Goal: Task Accomplishment & Management: Use online tool/utility

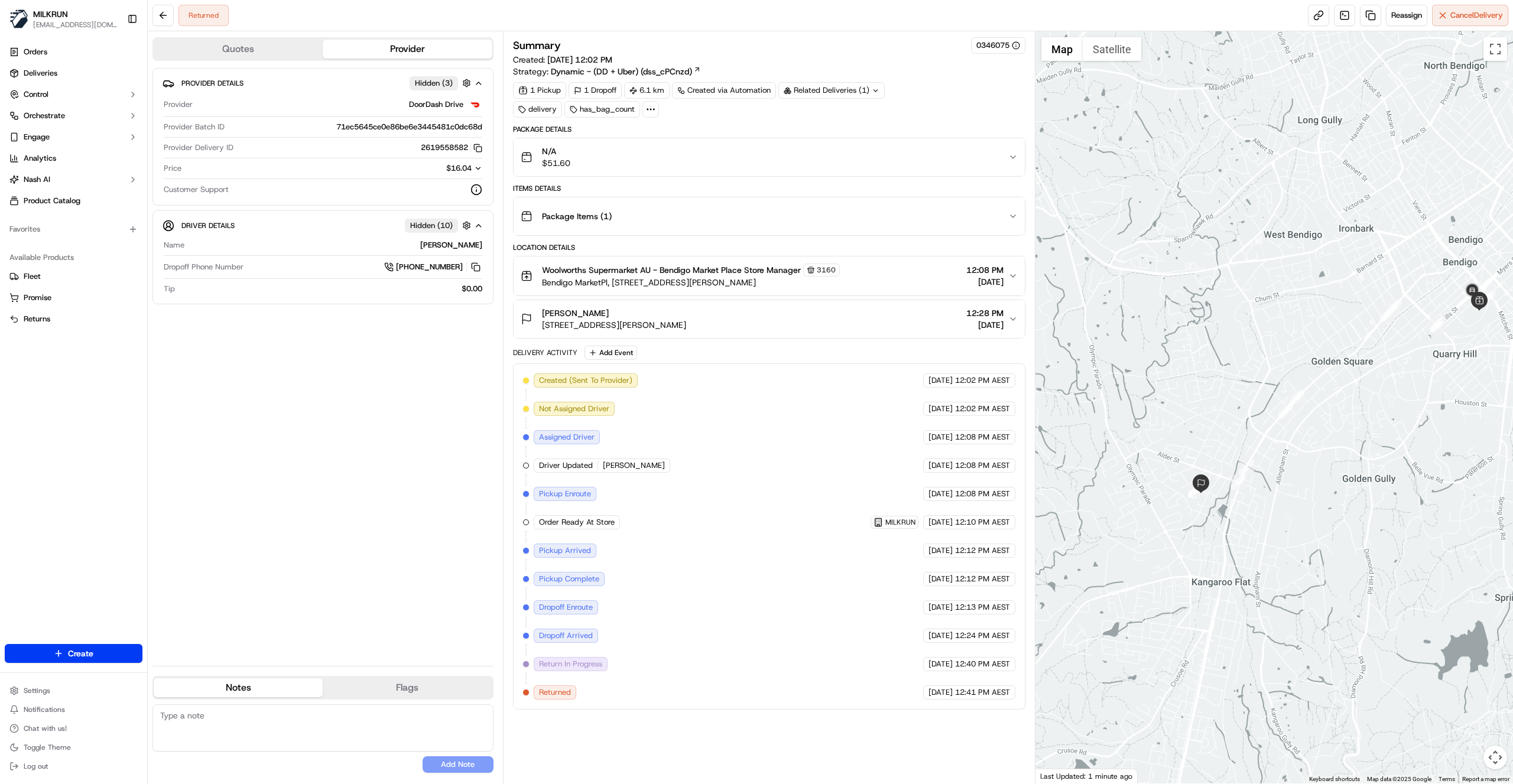
drag, startPoint x: 1312, startPoint y: 474, endPoint x: 1392, endPoint y: 437, distance: 88.1
click at [1439, 411] on div at bounding box center [1274, 408] width 478 height 752
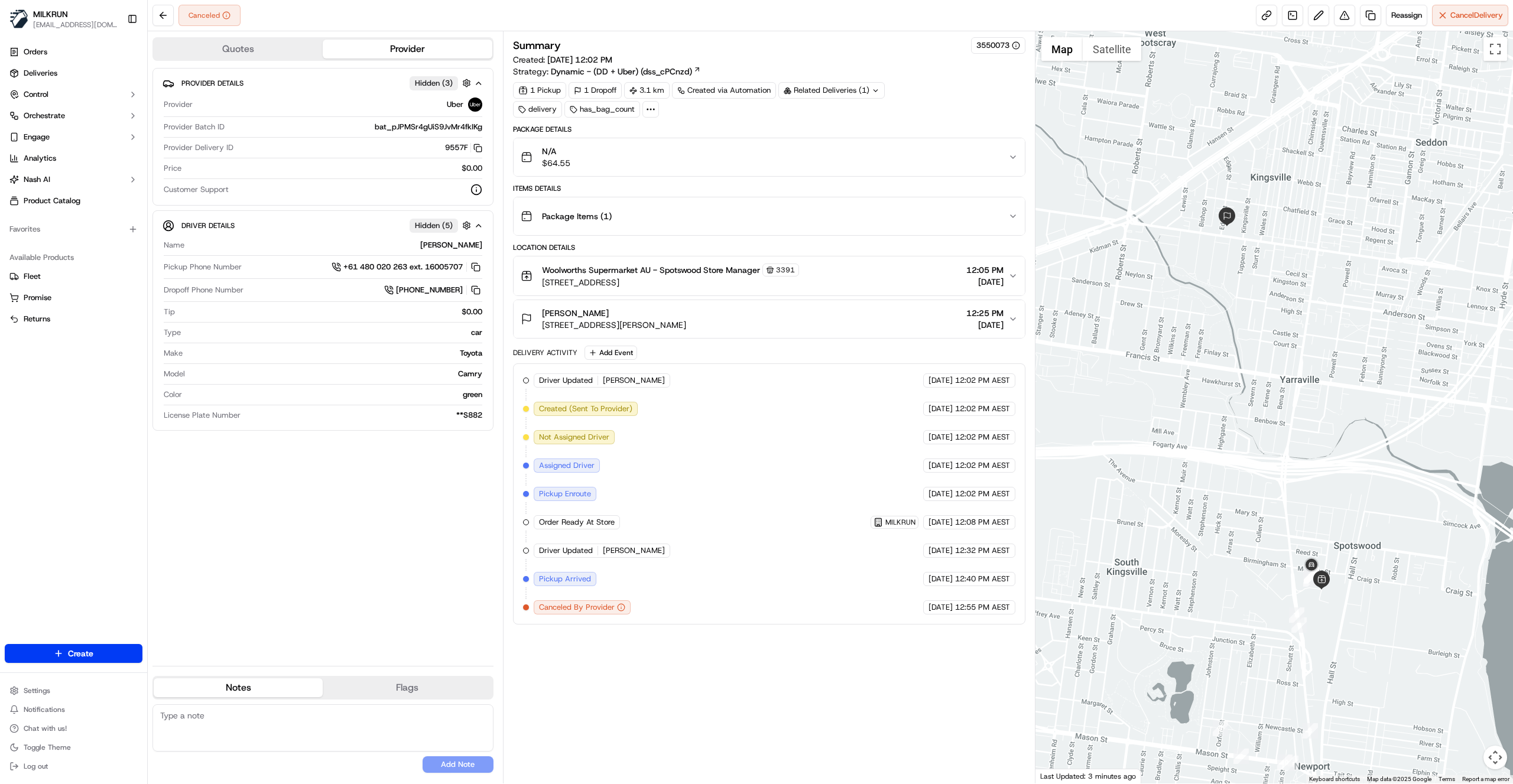
click at [625, 677] on div "Summary 3550073 Created: 19/09/2025 12:02 PM Strategy: Dynamic - (DD + Uber) (d…" at bounding box center [768, 407] width 512 height 740
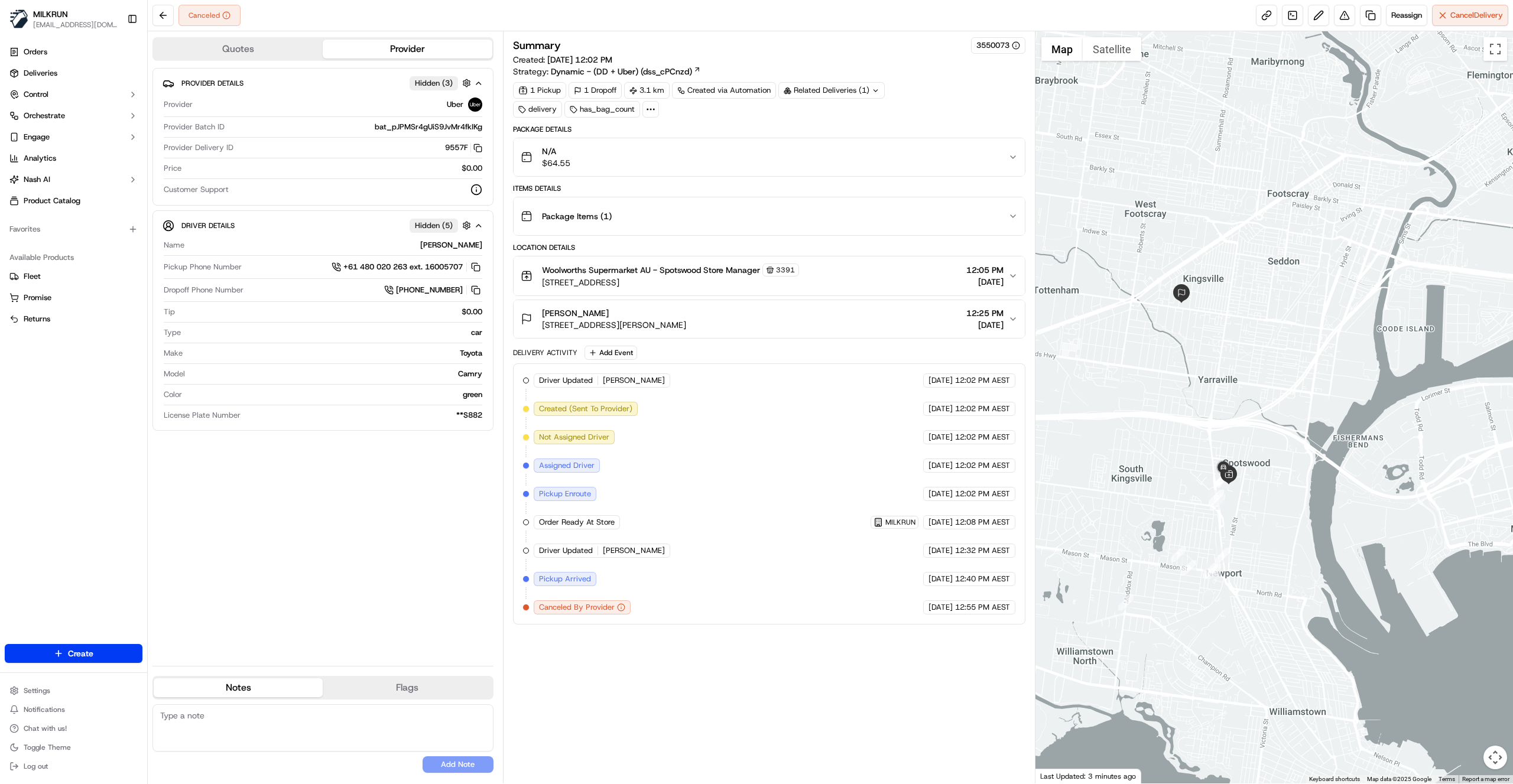
click at [599, 26] on div "Canceled Reassign Cancel Delivery" at bounding box center [830, 16] width 1365 height 32
click at [1344, 20] on button at bounding box center [1344, 15] width 21 height 21
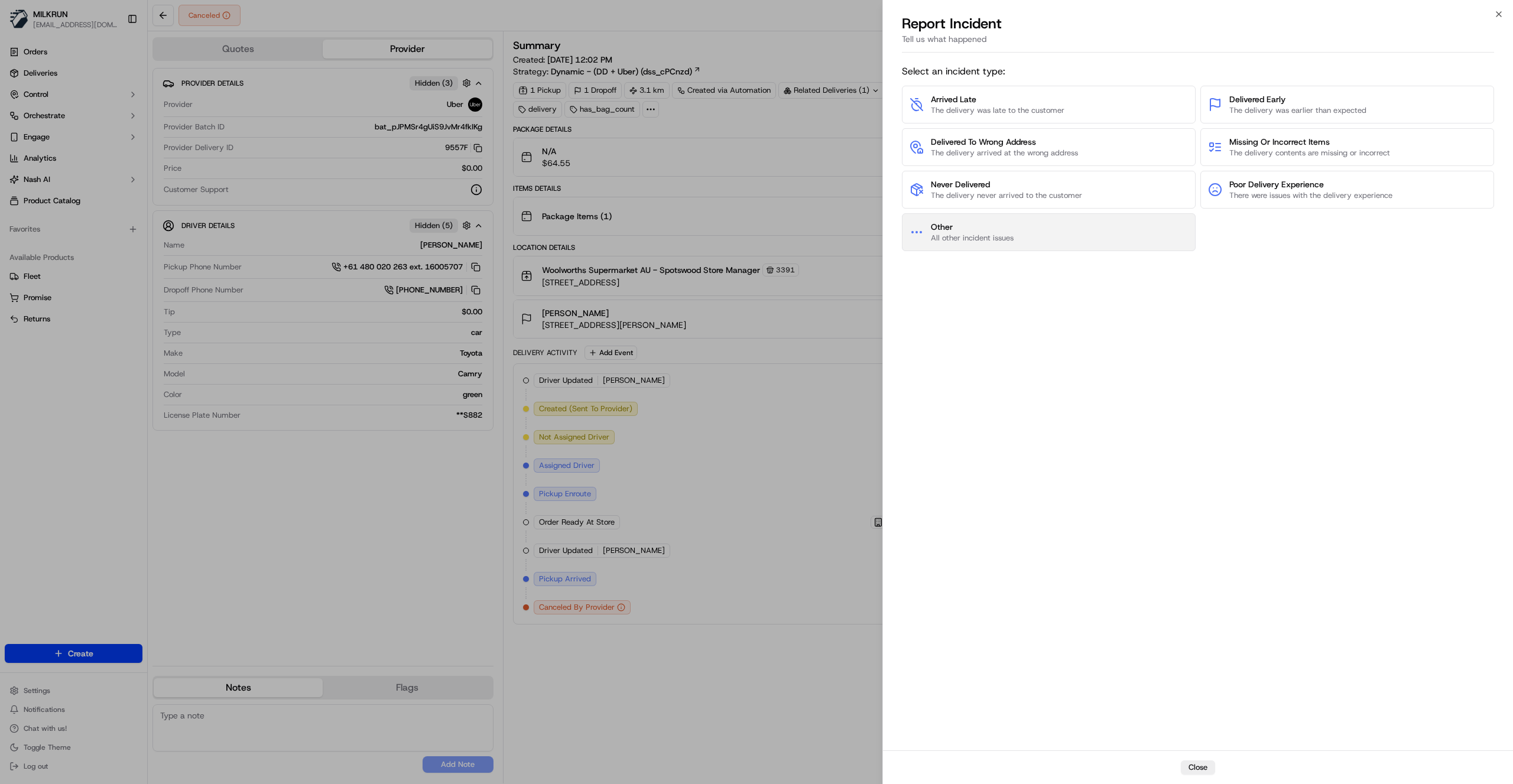
click at [1022, 231] on button "Other All other incident issues" at bounding box center [1048, 232] width 293 height 38
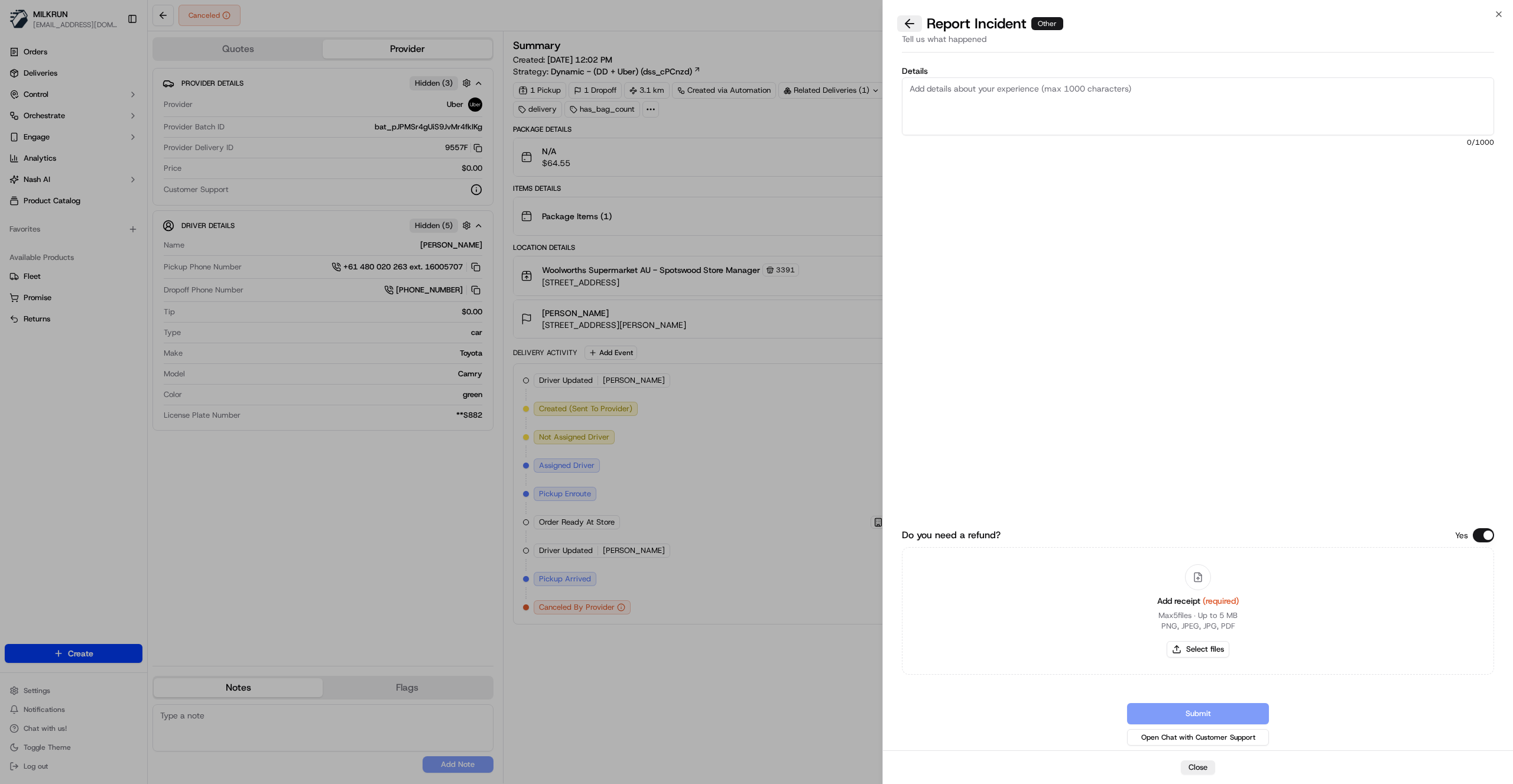
click at [909, 28] on button at bounding box center [909, 23] width 25 height 17
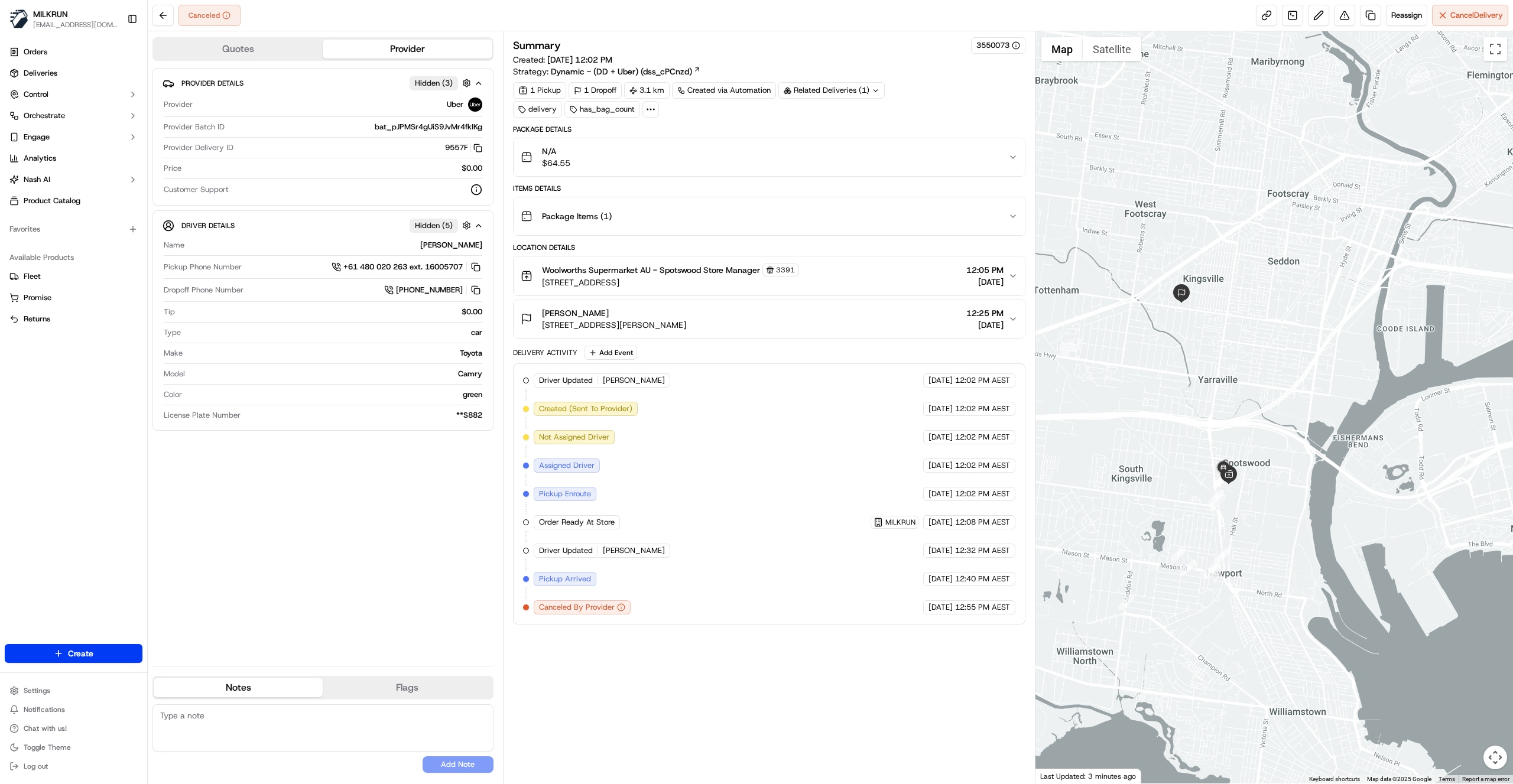
click at [589, 647] on div "Summary 3550073 Created: 19/09/2025 12:02 PM Strategy: Dynamic - (DD + Uber) (d…" at bounding box center [768, 407] width 512 height 740
click at [1342, 15] on button at bounding box center [1344, 15] width 21 height 21
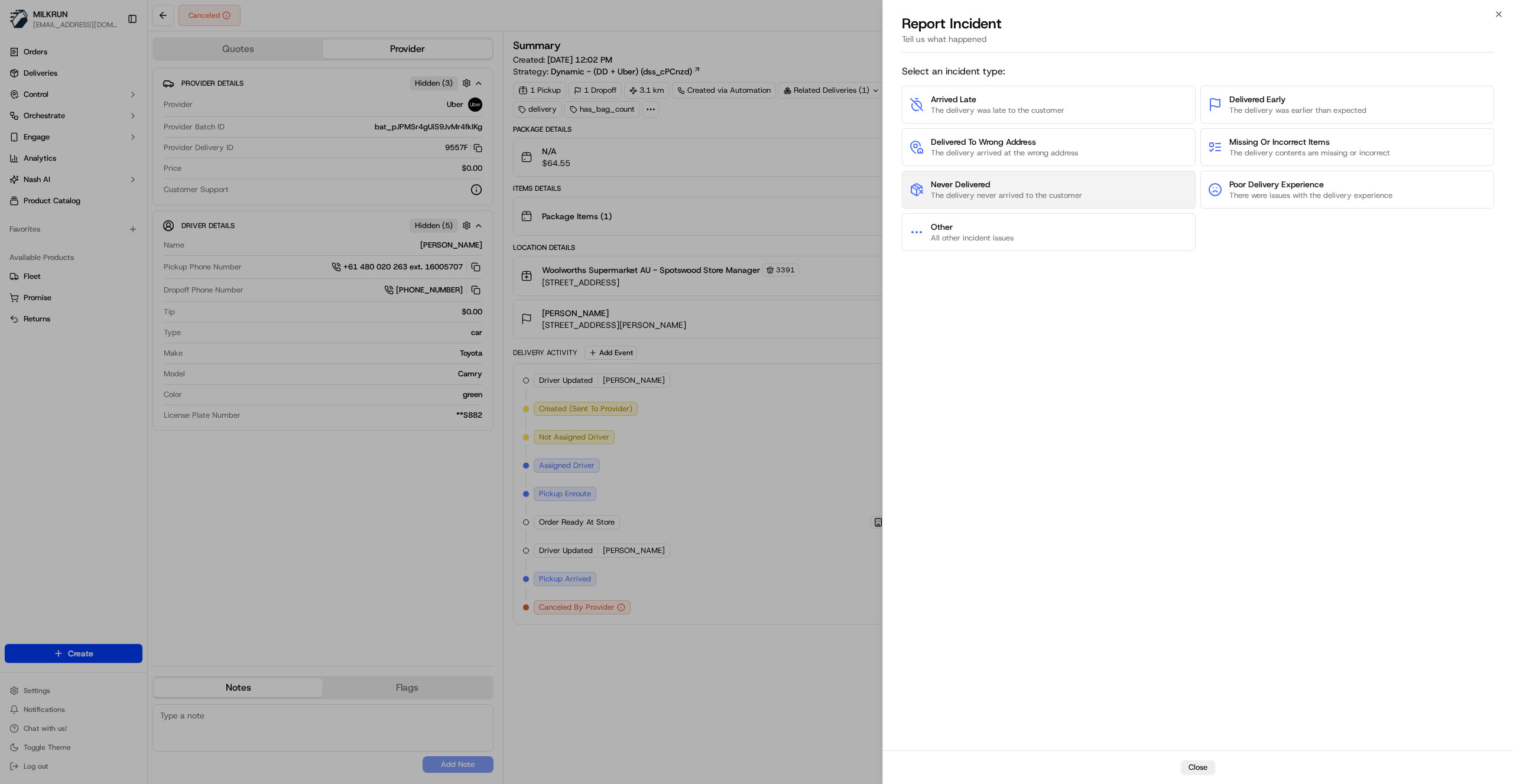
click at [1005, 190] on span "The delivery never arrived to the customer" at bounding box center [1006, 196] width 152 height 11
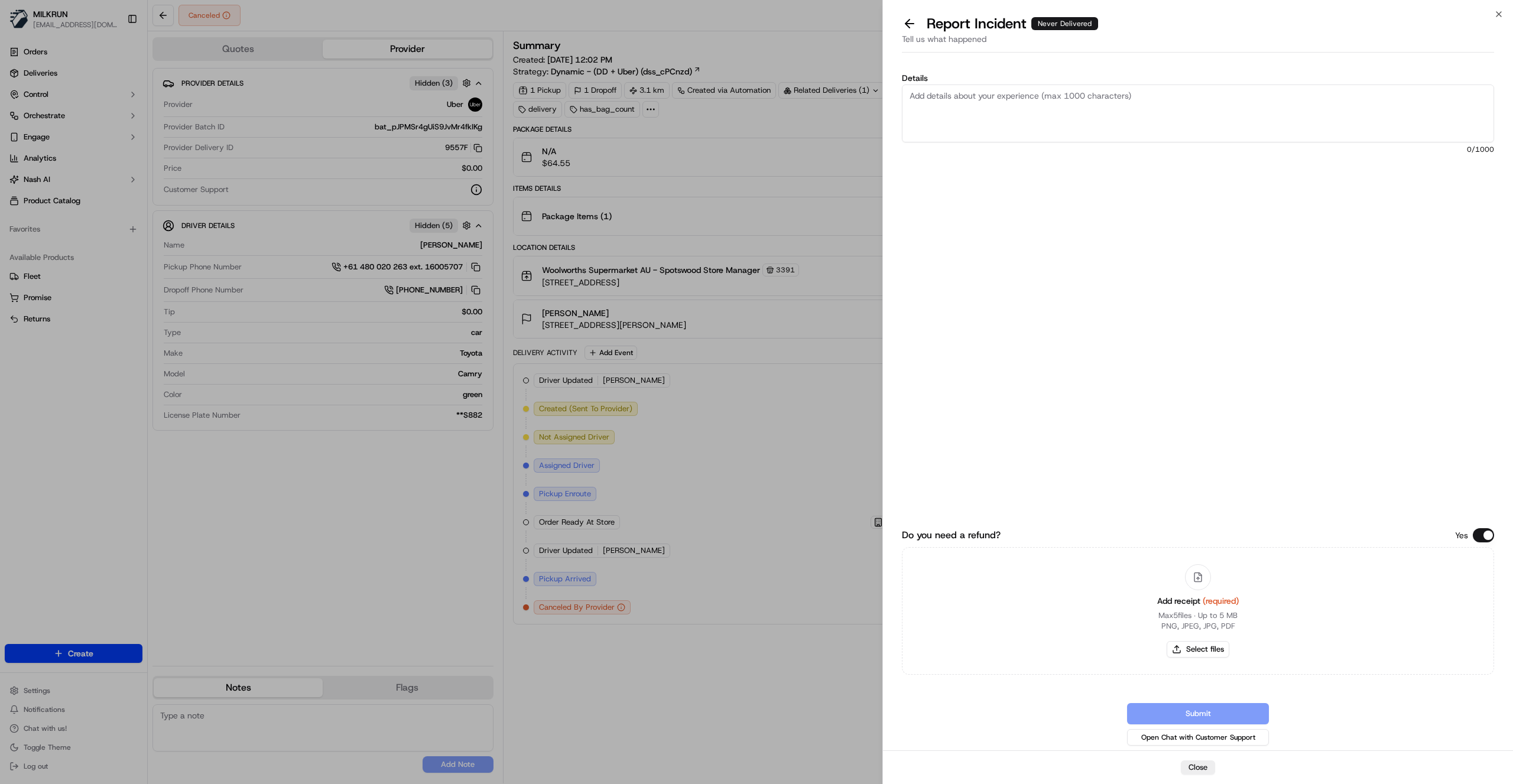
click at [997, 118] on textarea "Details" at bounding box center [1198, 114] width 592 height 58
drag, startPoint x: 1019, startPoint y: 96, endPoint x: 1056, endPoint y: 95, distance: 37.0
click at [1056, 95] on textarea "this order was not picked up by driver as driver says it was already previously…" at bounding box center [1198, 114] width 592 height 58
type textarea "this order was not picked up as driver says it was already previously collected…"
click at [1204, 650] on button "Select files" at bounding box center [1198, 649] width 63 height 17
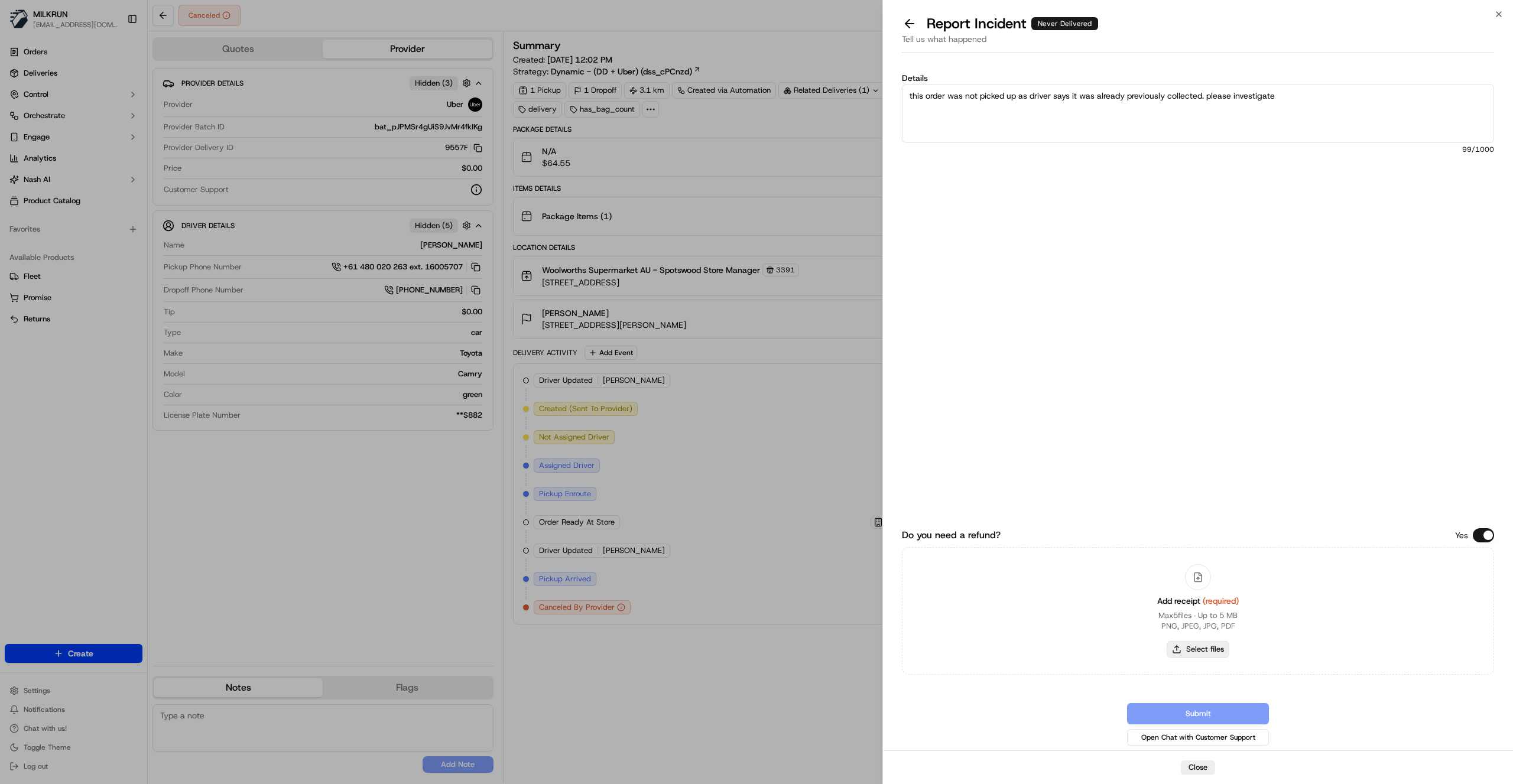
type input "C:\fakepath\Lucy Invoice.png"
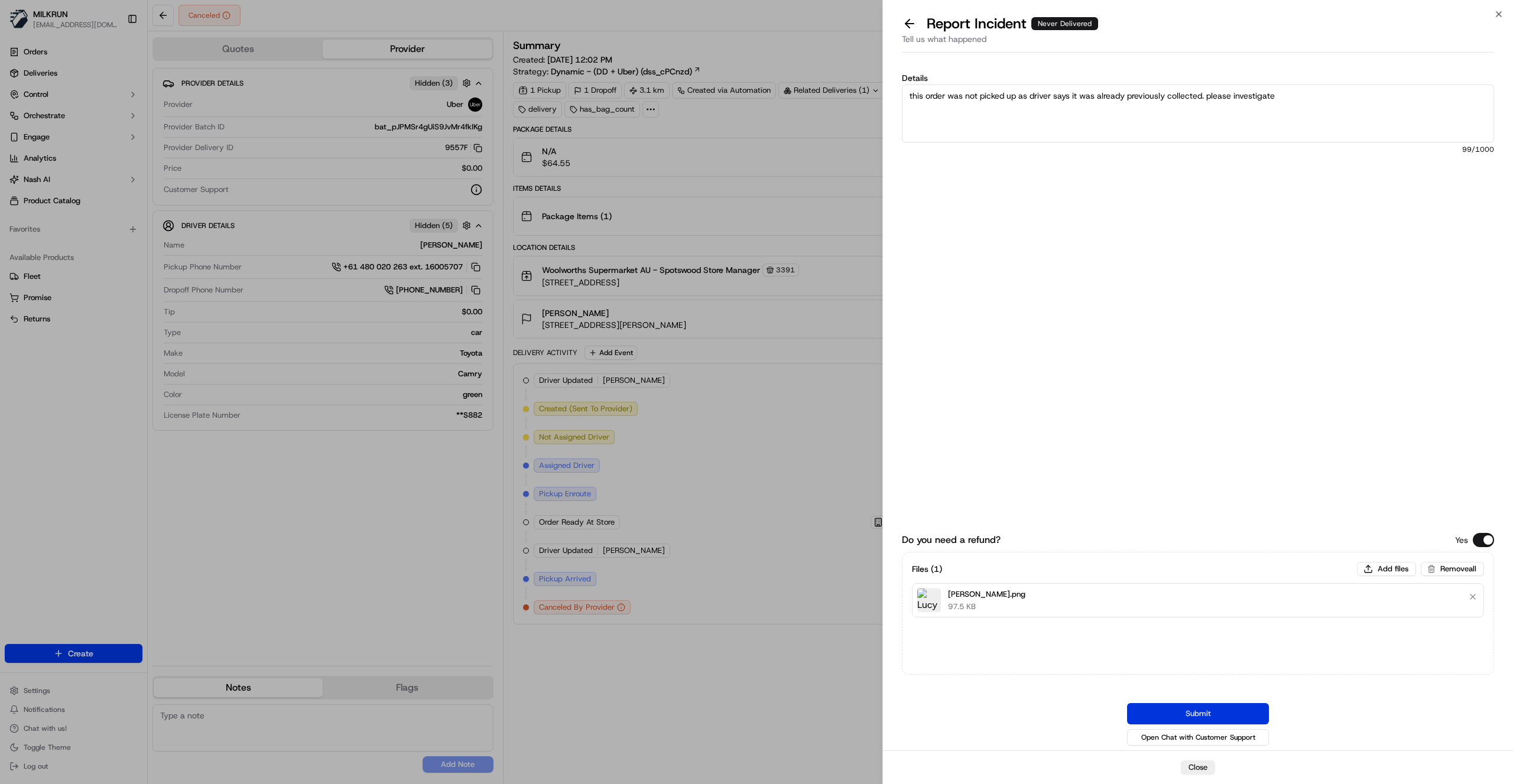
click at [1215, 713] on button "Submit" at bounding box center [1198, 714] width 142 height 21
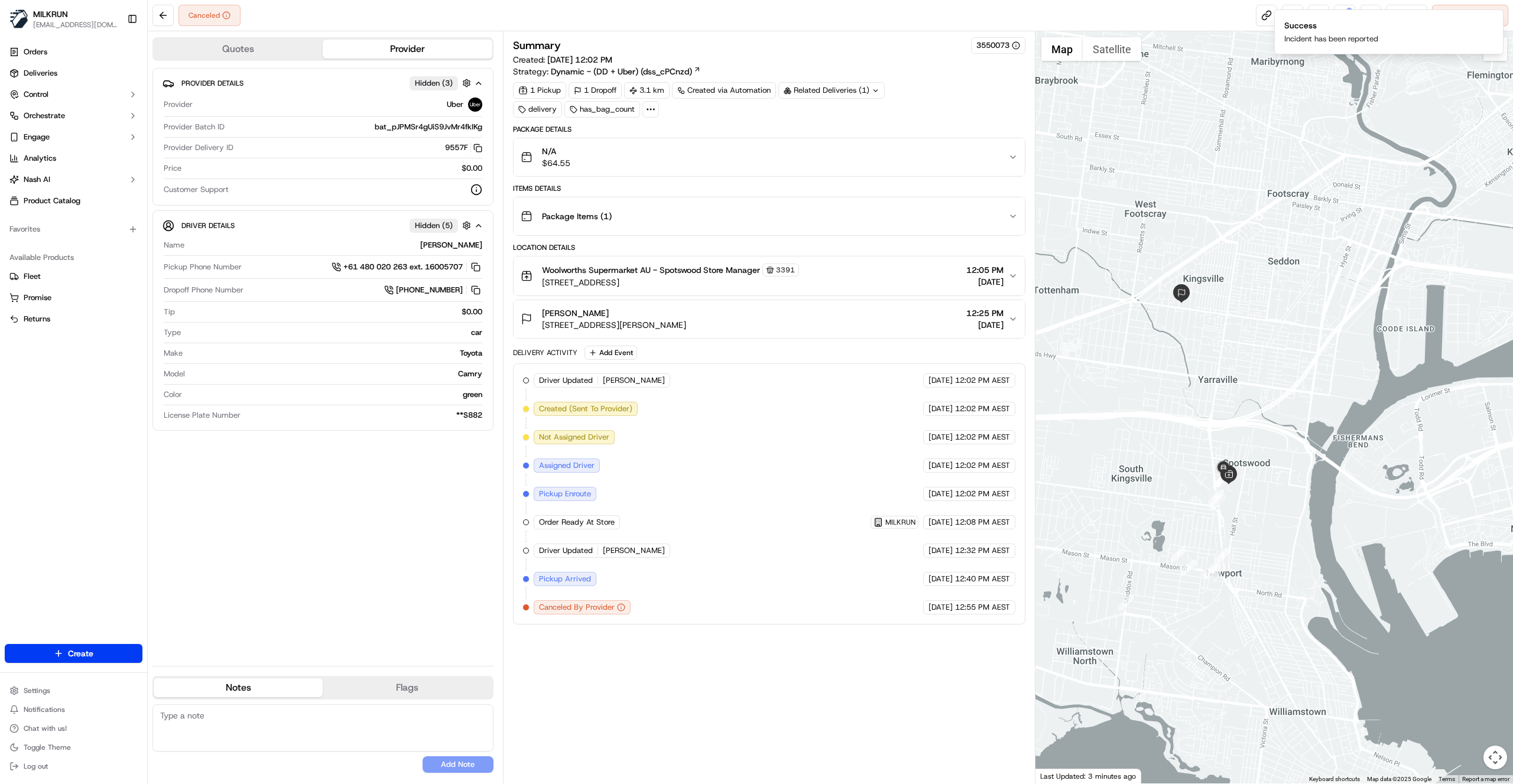
click at [1111, 18] on div "Canceled Reassign Cancel Delivery" at bounding box center [830, 16] width 1365 height 32
drag, startPoint x: 591, startPoint y: 307, endPoint x: 539, endPoint y: 310, distance: 52.1
click at [539, 310] on div "Lucy Dowling Unit 1/63 Edgar St, Kingsville, VIC 3012, AU" at bounding box center [604, 319] width 166 height 24
copy span "Lucy Dowling"
drag, startPoint x: 1034, startPoint y: 4, endPoint x: 753, endPoint y: 11, distance: 281.1
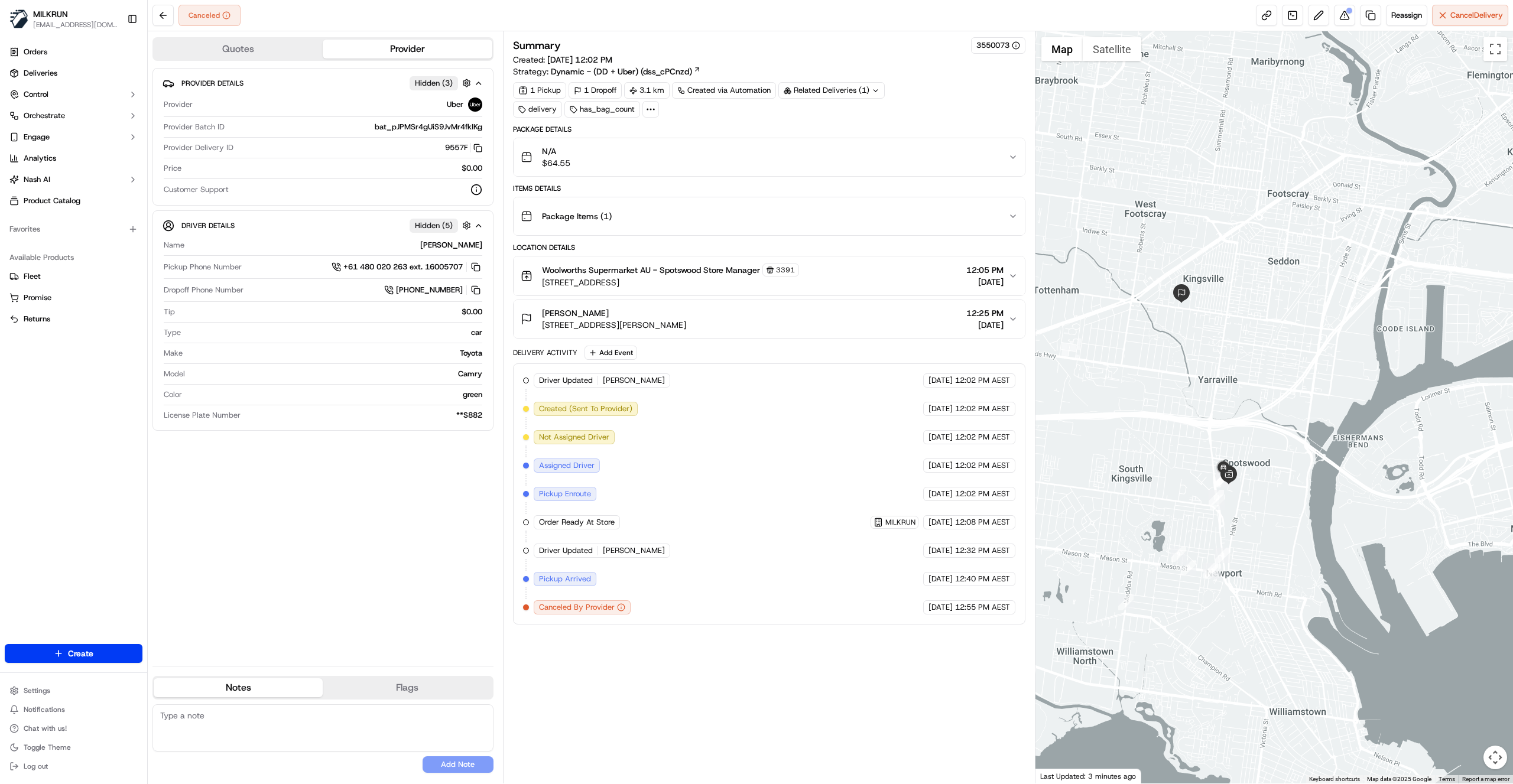
click at [1033, 4] on div "Canceled Reassign Cancel Delivery" at bounding box center [830, 16] width 1365 height 32
click at [55, 55] on link "Orders" at bounding box center [73, 51] width 137 height 18
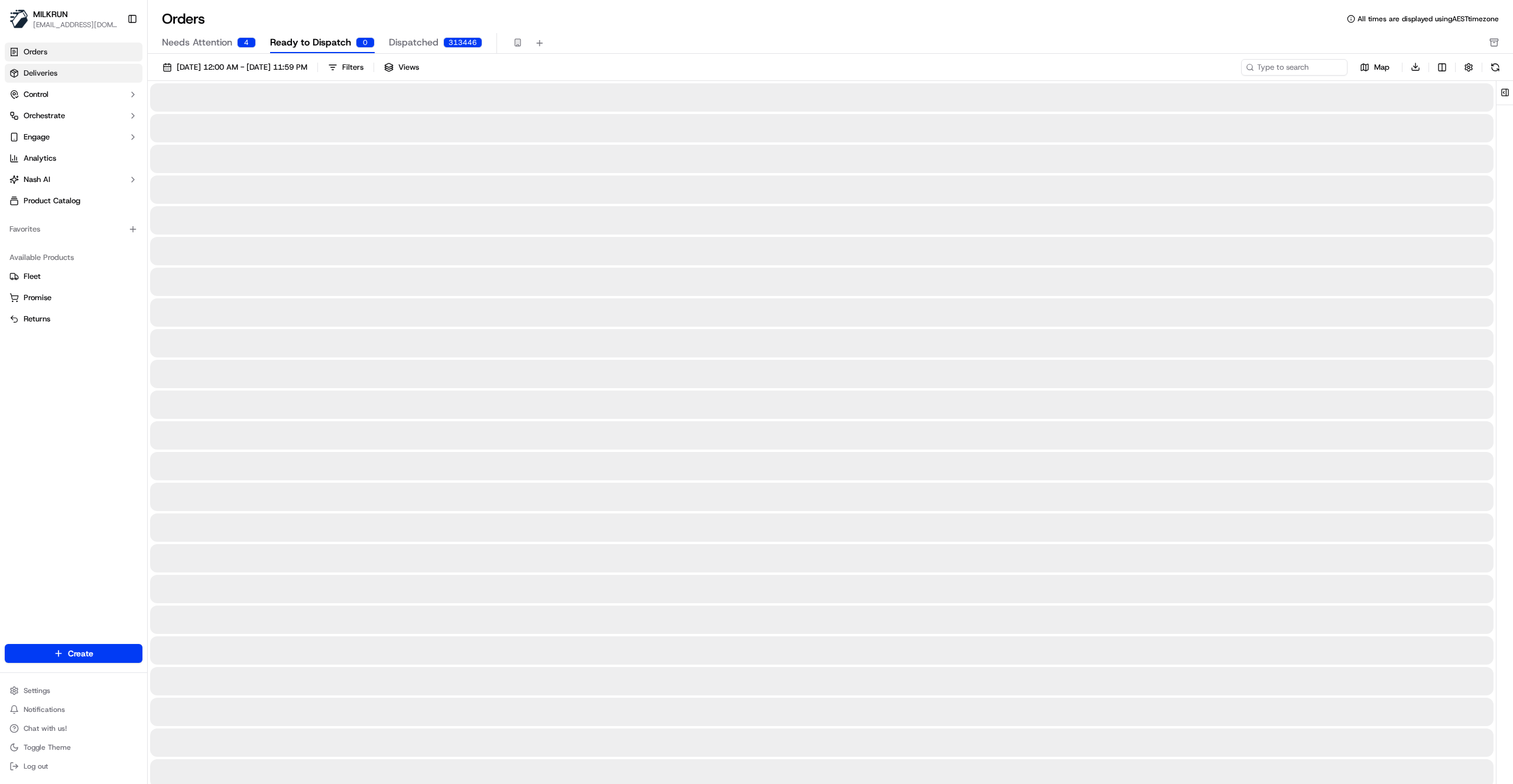
click at [57, 72] on link "Deliveries" at bounding box center [73, 72] width 137 height 18
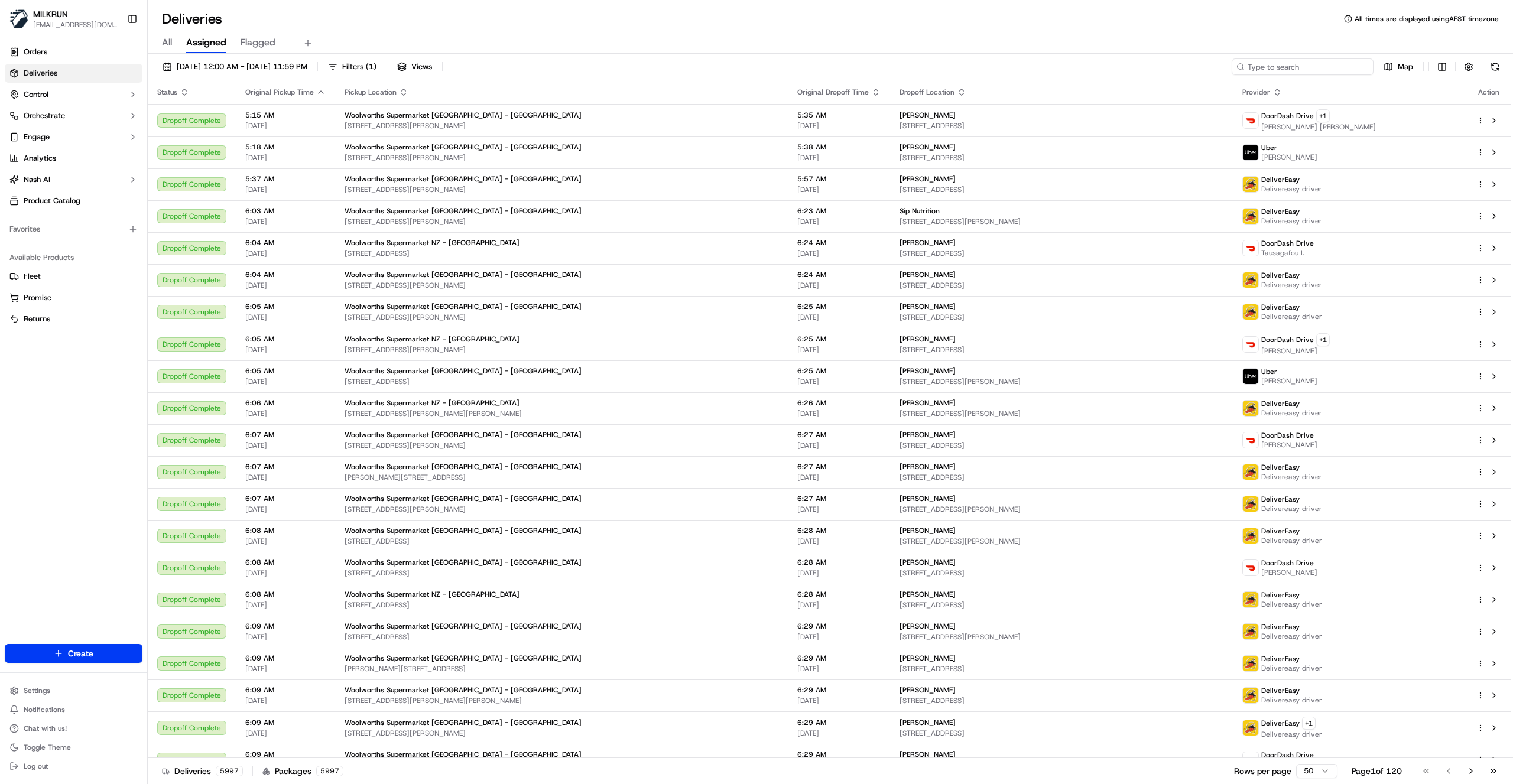
click at [1319, 63] on input at bounding box center [1302, 66] width 142 height 17
paste input "Lucy Dowling"
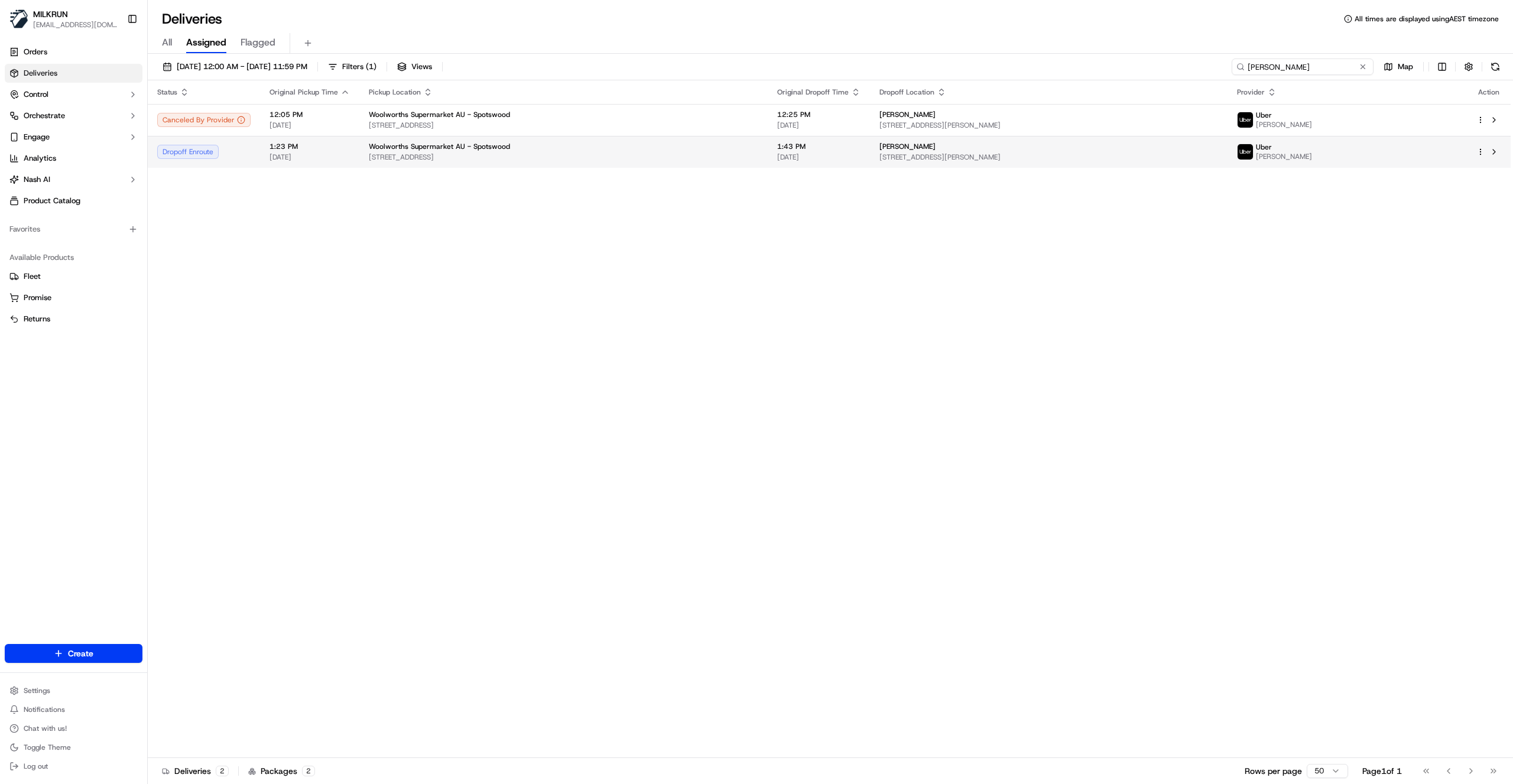
type input "Lucy Dowling"
click at [697, 151] on div "Woolworths Supermarket AU - Spotswood" at bounding box center [563, 146] width 389 height 10
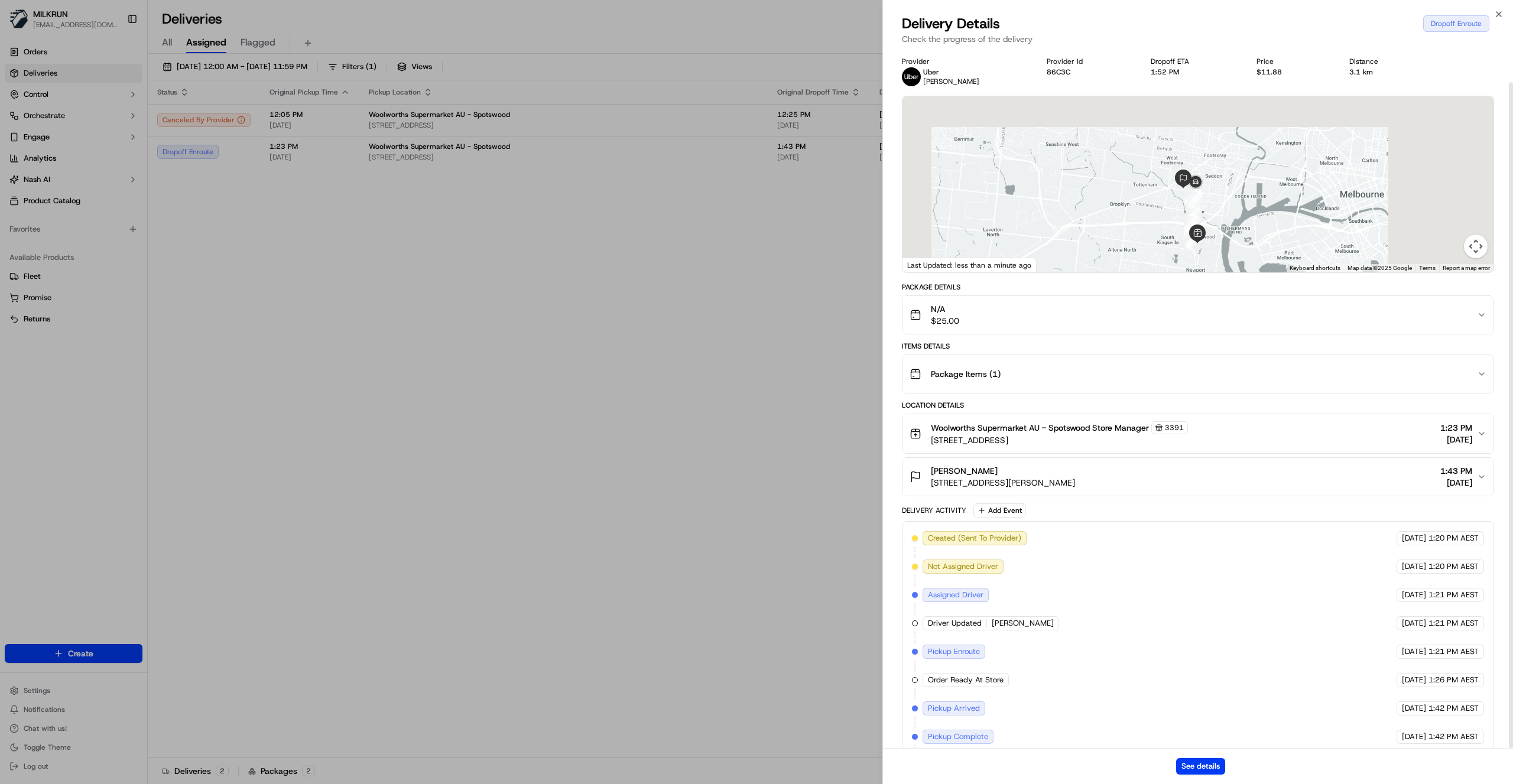
scroll to position [35, 0]
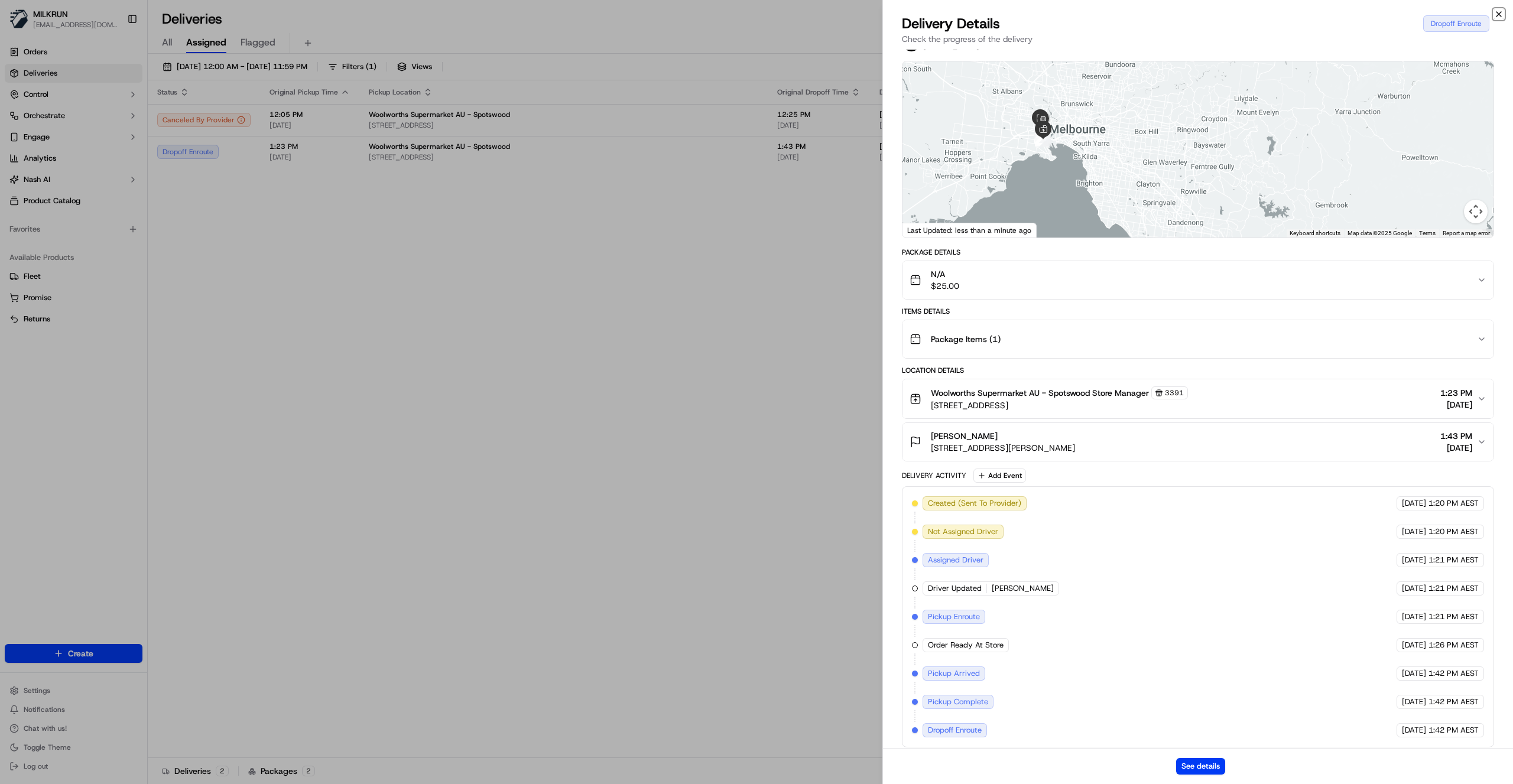
click at [1502, 13] on icon "button" at bounding box center [1498, 14] width 10 height 10
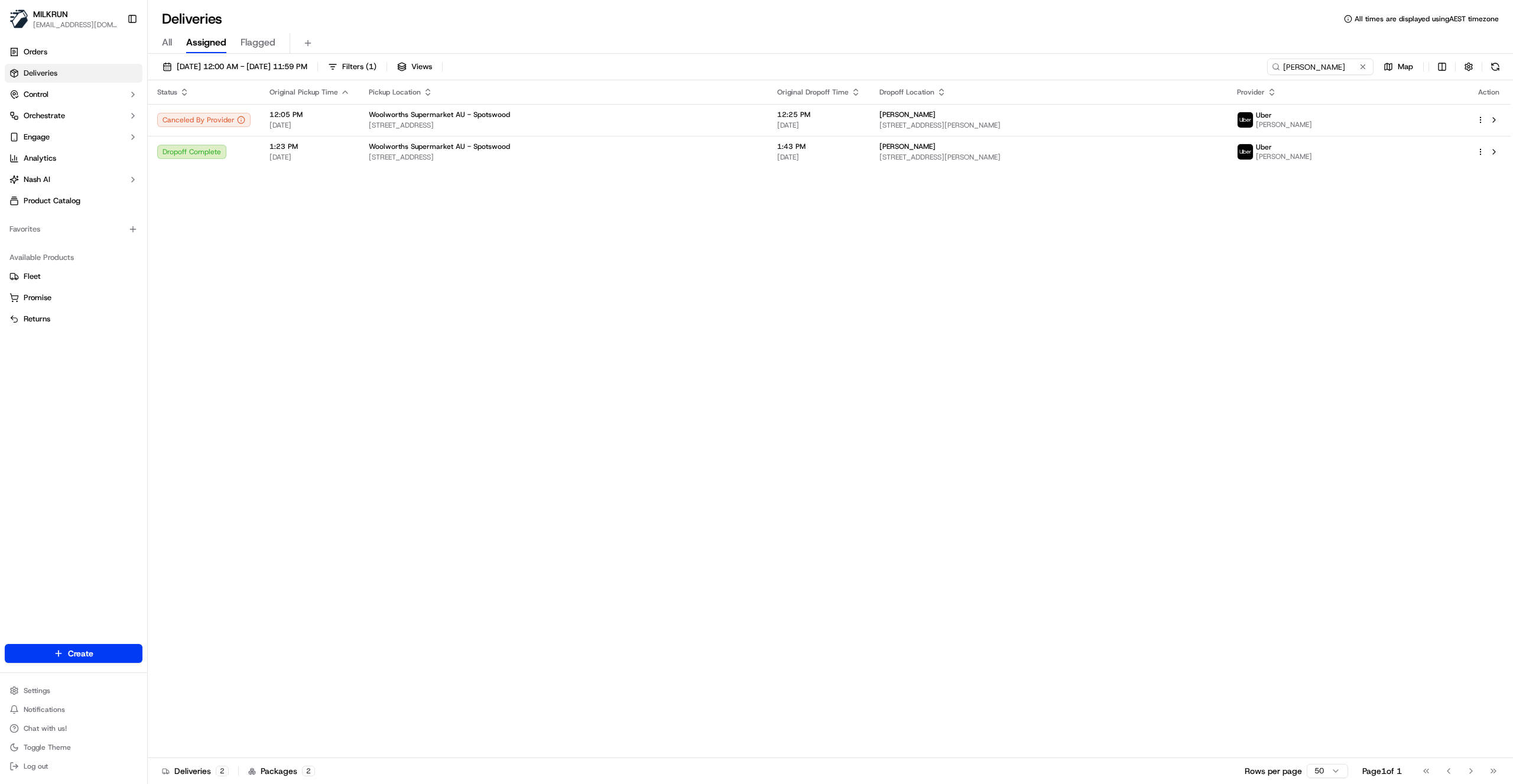
click at [63, 70] on link "Deliveries" at bounding box center [73, 72] width 137 height 18
click at [1363, 66] on button at bounding box center [1362, 66] width 11 height 11
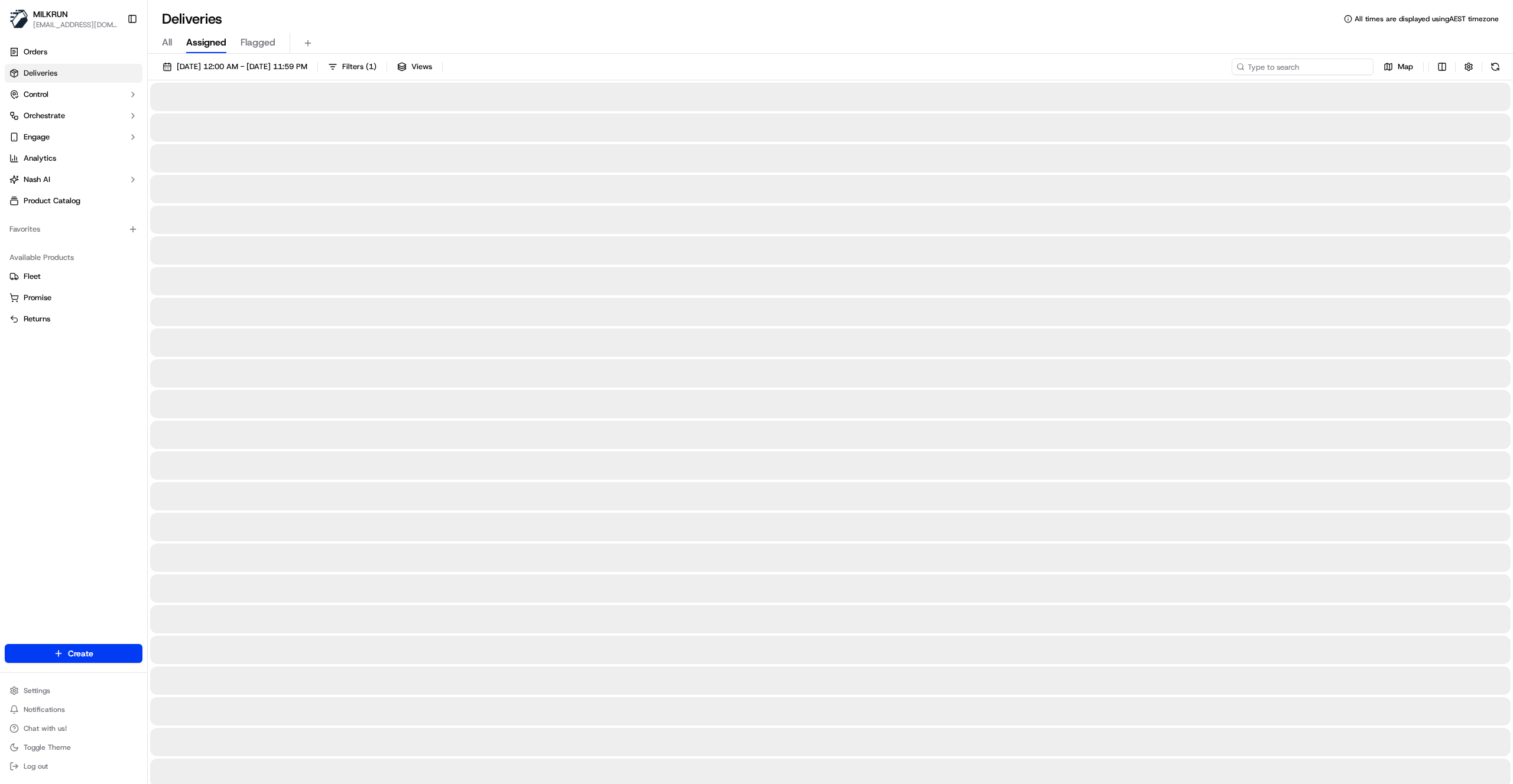
click at [1340, 66] on input at bounding box center [1302, 66] width 142 height 17
paste input "25PKLZIVZHKQ"
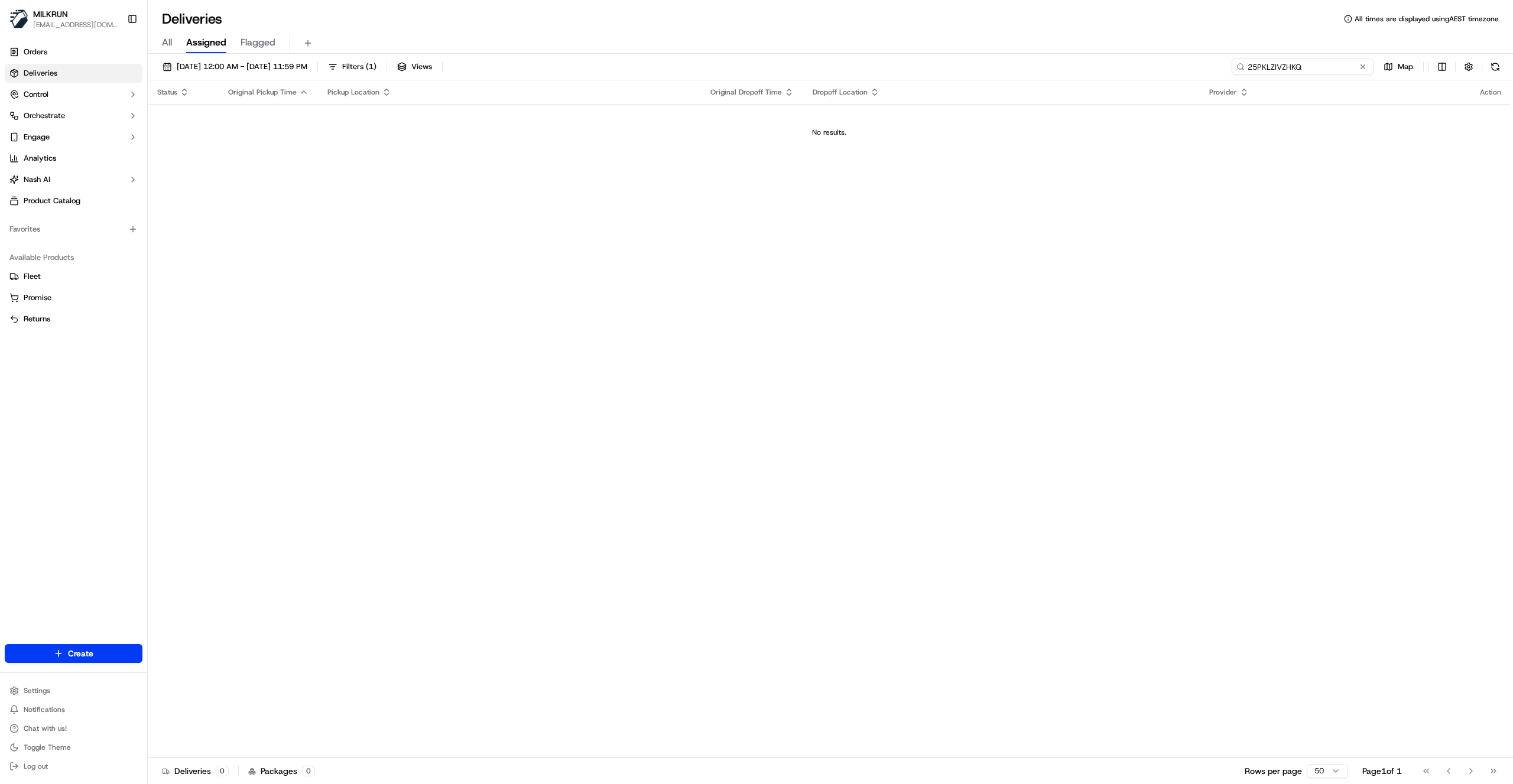
drag, startPoint x: 1319, startPoint y: 68, endPoint x: 1170, endPoint y: 76, distance: 149.2
click at [1164, 72] on div "19/09/2025 12:00 AM - 19/09/2025 11:59 PM Filters ( 1 ) Views 25PKLZIVZHKQ Map" at bounding box center [830, 69] width 1365 height 22
paste input "Catherine Collier"
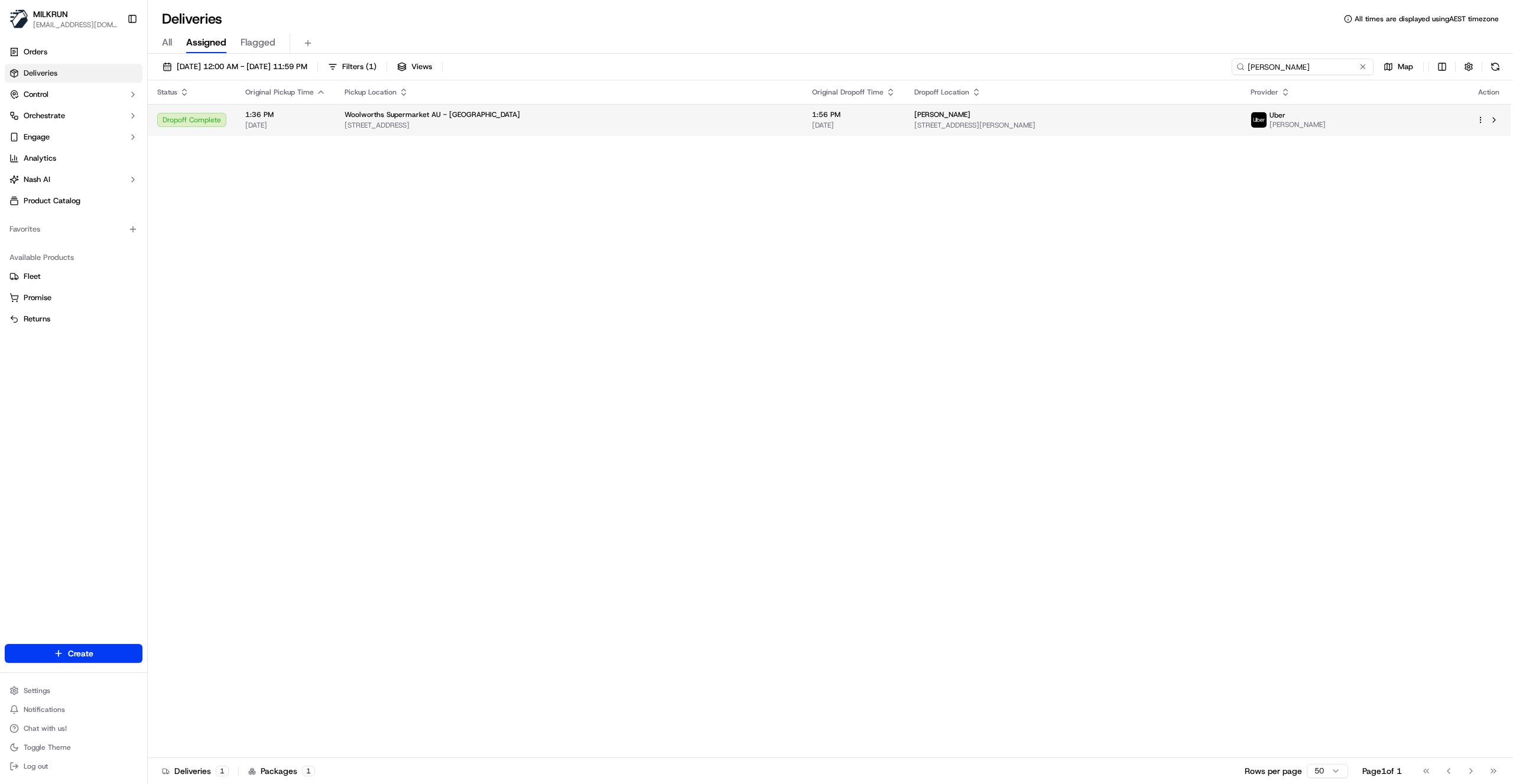
type input "Catherine Collier"
click at [689, 113] on div "Woolworths Supermarket AU - Coffs Harbour" at bounding box center [568, 115] width 449 height 10
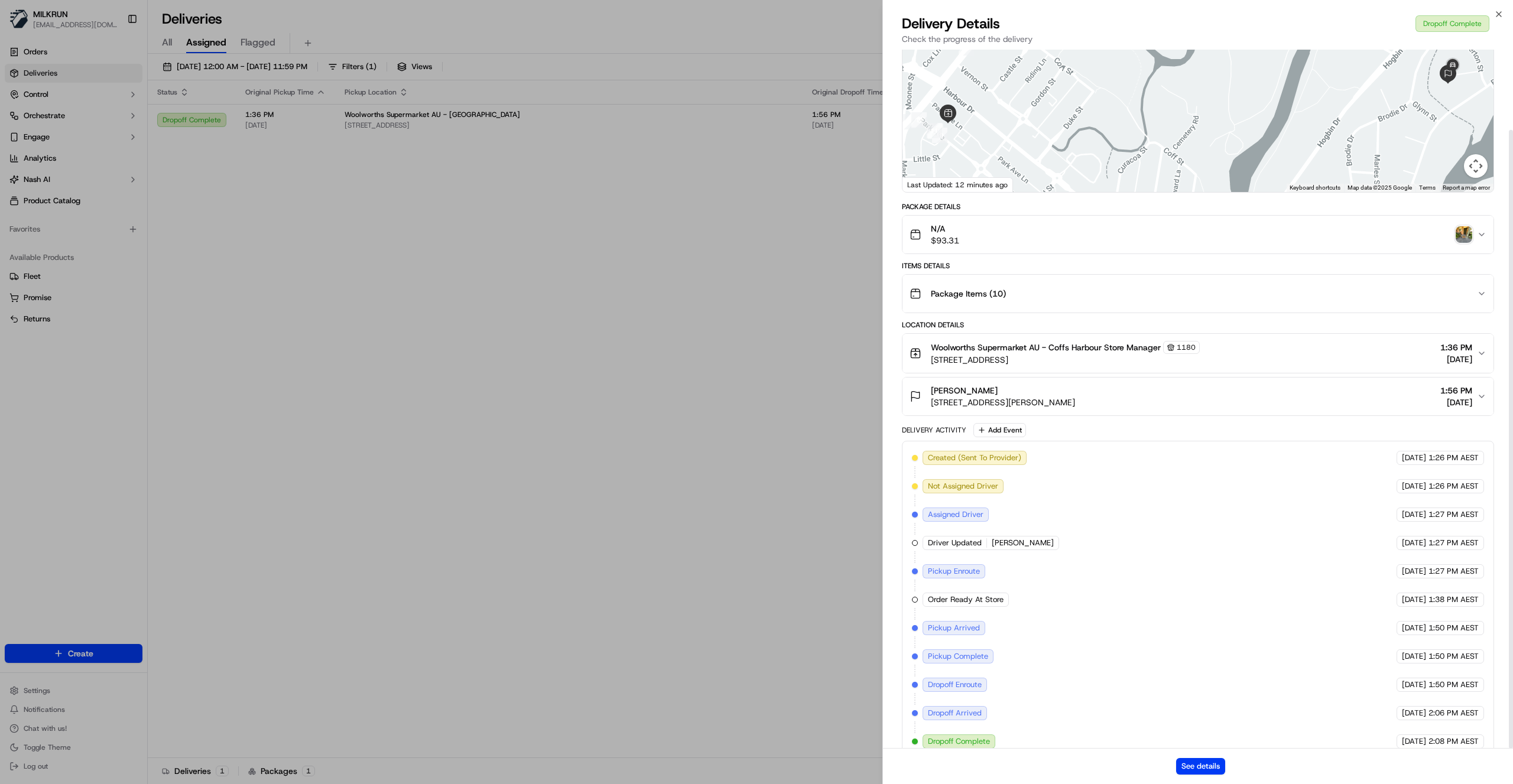
scroll to position [91, 0]
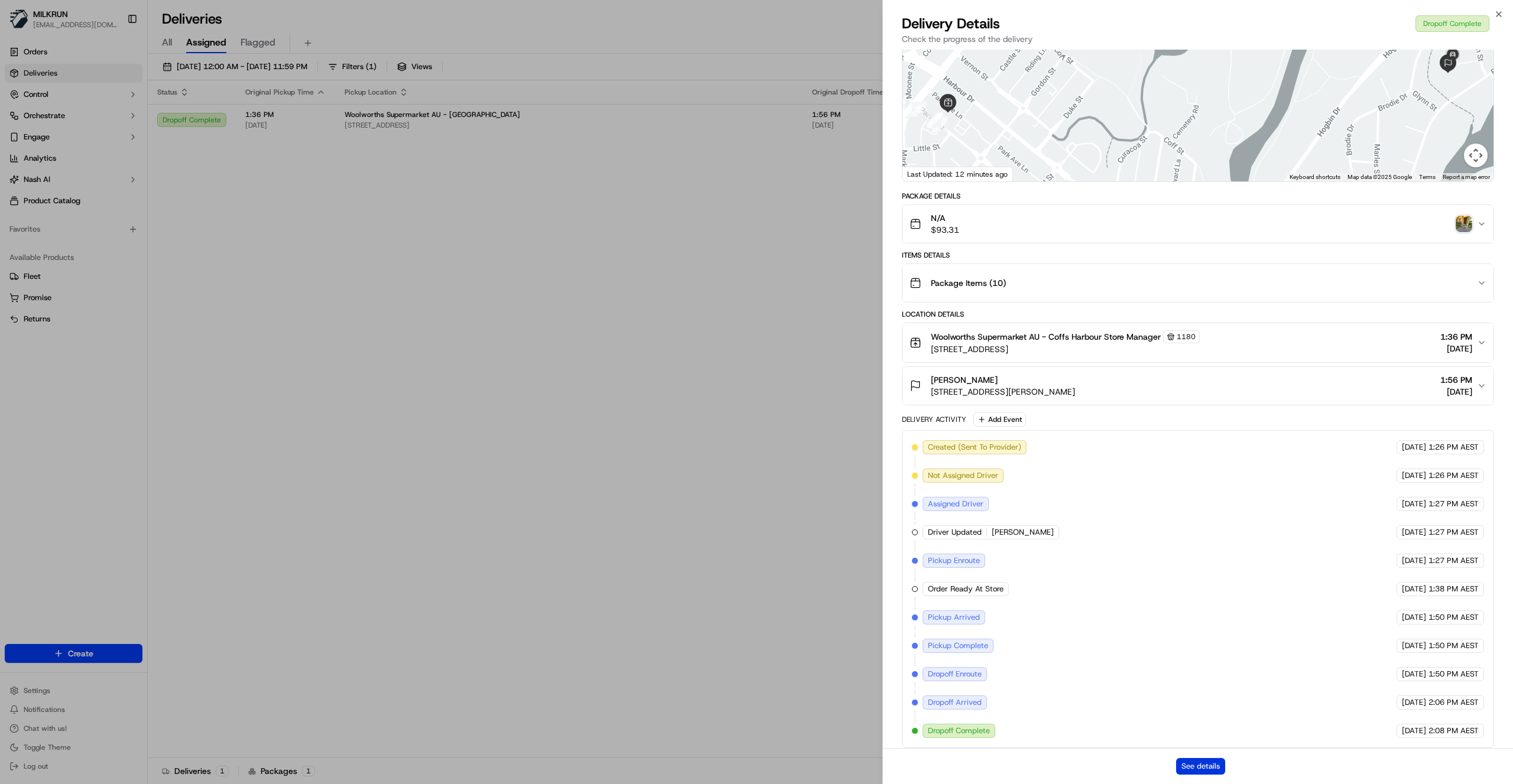
click at [1212, 766] on button "See details" at bounding box center [1200, 766] width 49 height 17
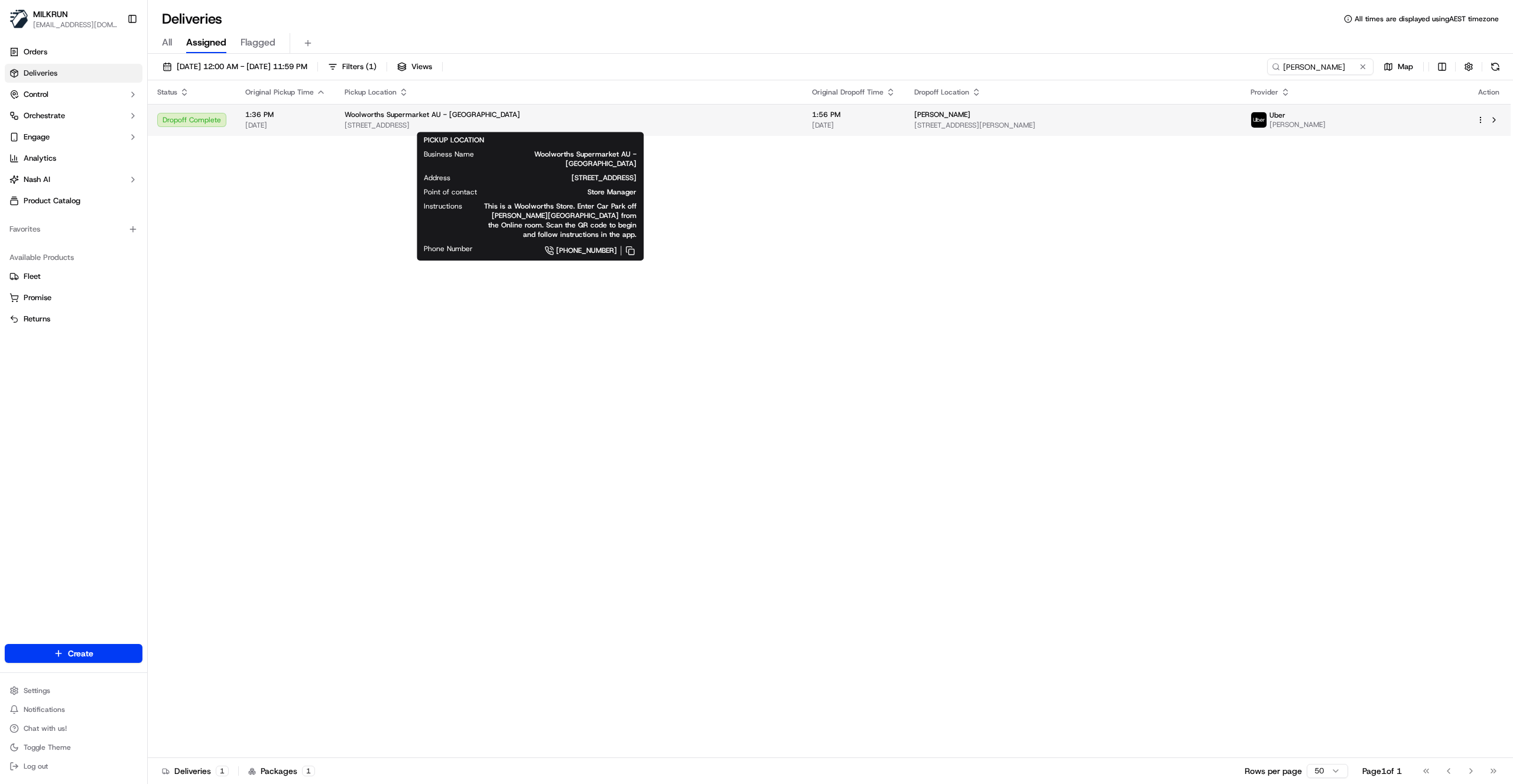
click at [574, 121] on span "7 Park Ave, Coffs Harbour, NSW 2450, AU" at bounding box center [568, 125] width 449 height 10
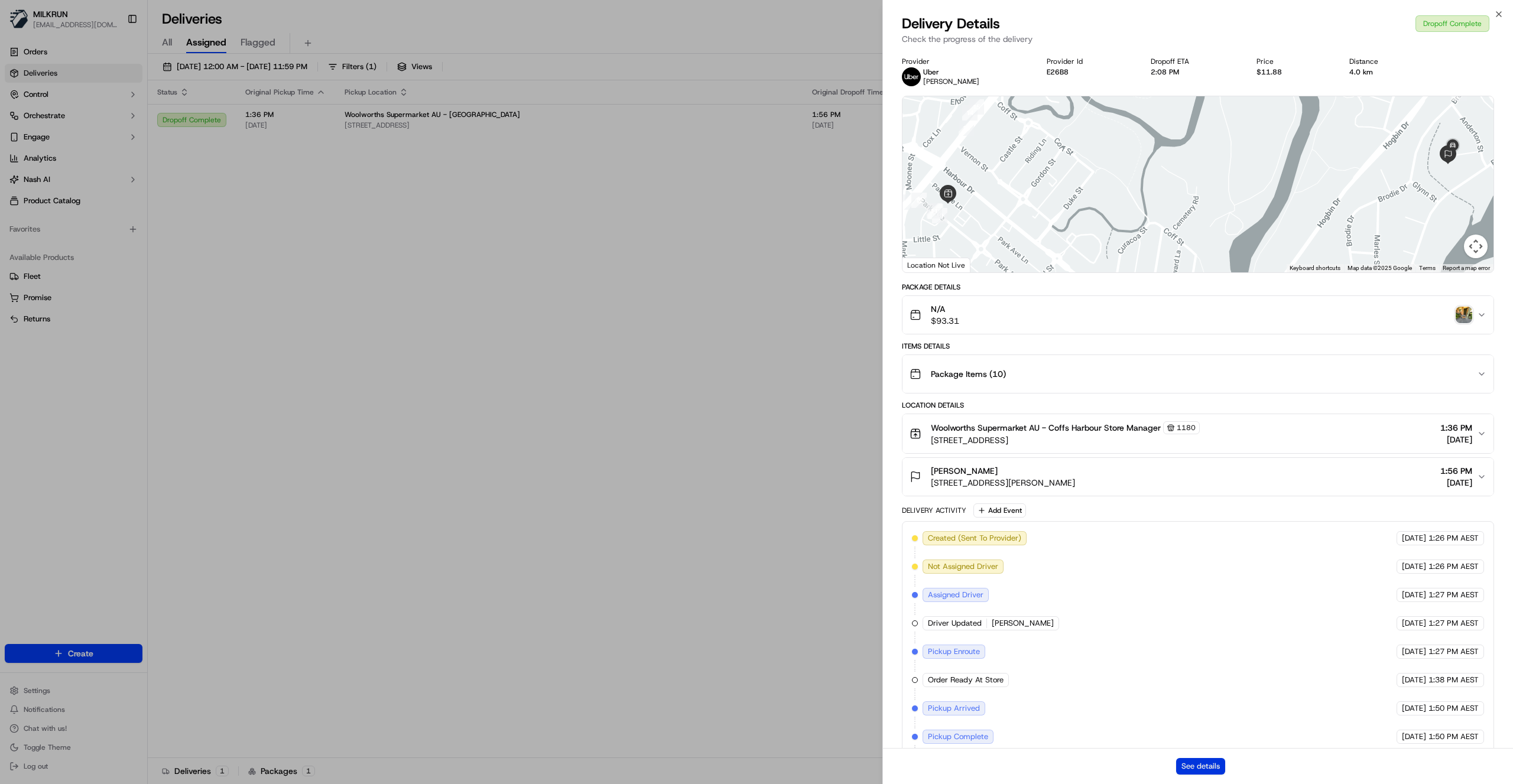
click at [1181, 765] on button "See details" at bounding box center [1200, 766] width 49 height 17
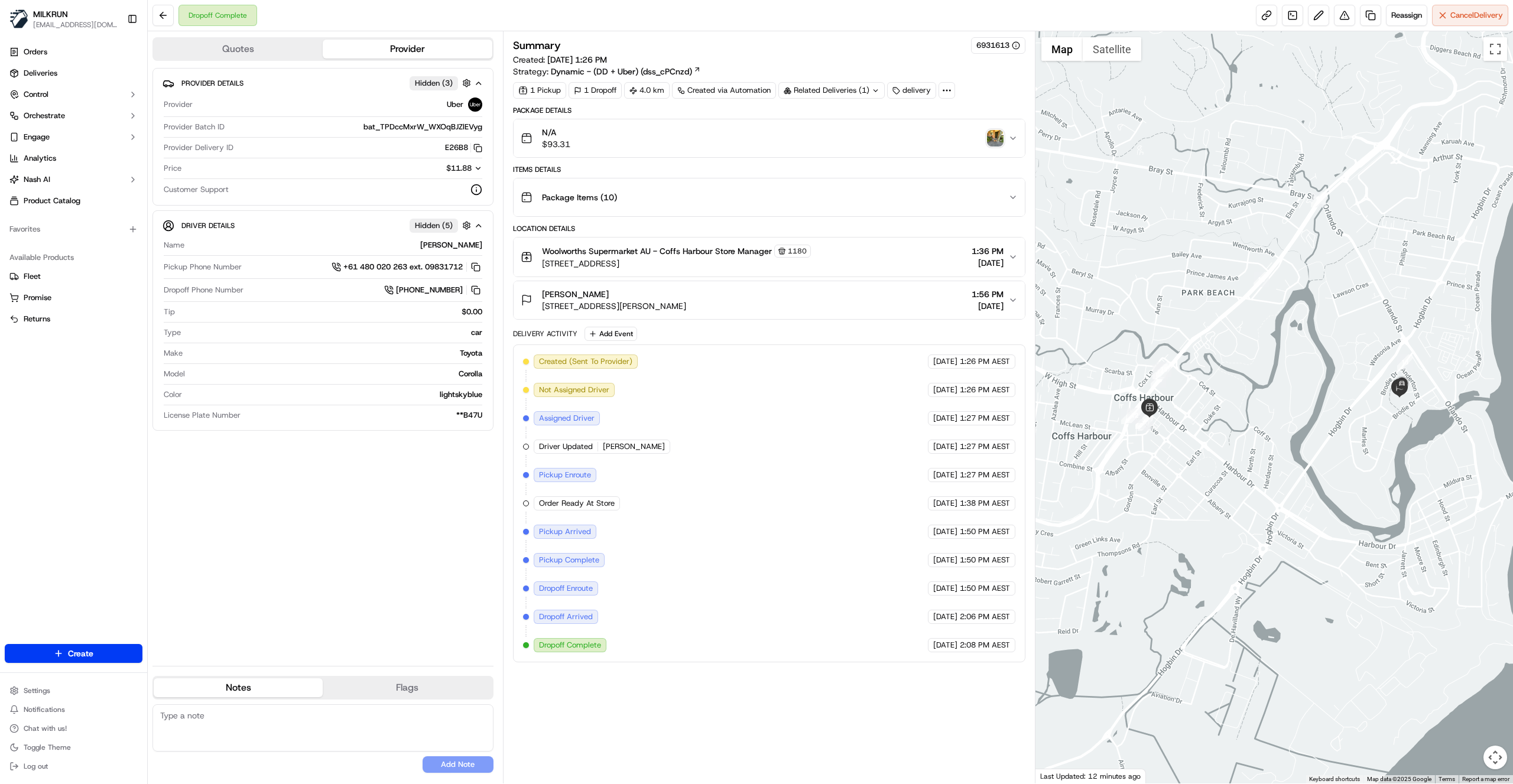
click at [1012, 137] on icon "button" at bounding box center [1012, 138] width 10 height 10
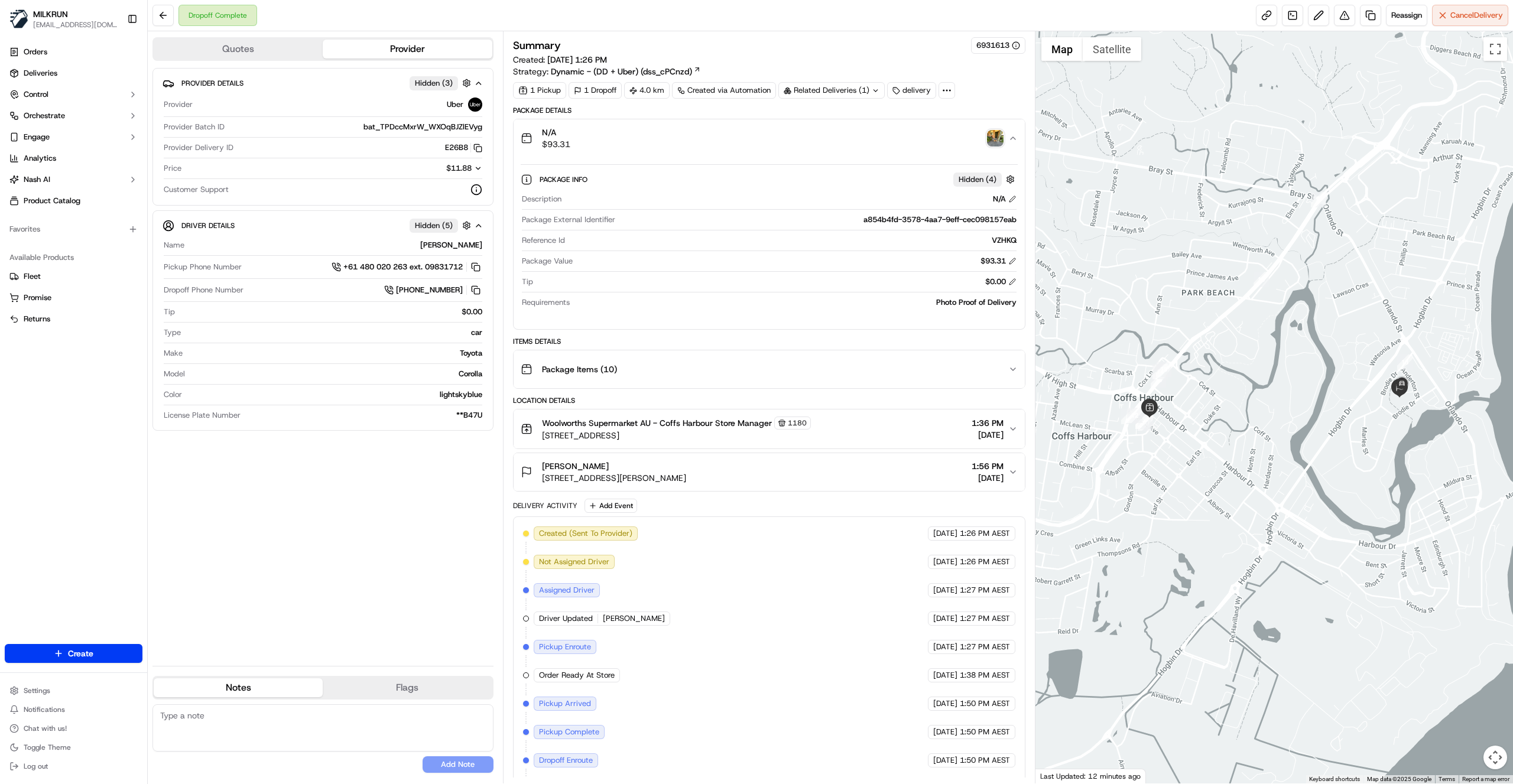
click at [995, 141] on img "button" at bounding box center [995, 138] width 17 height 17
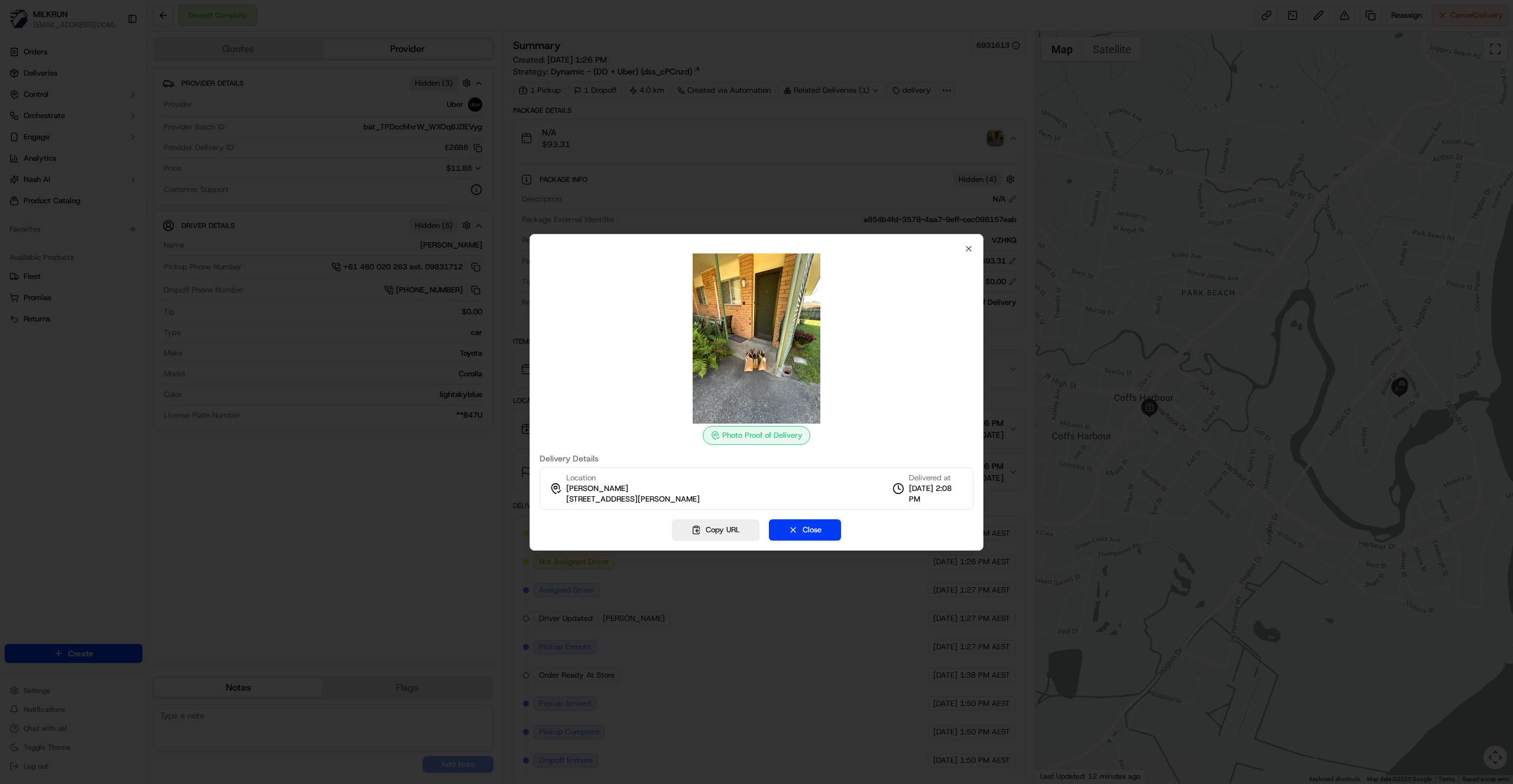
click at [760, 366] on img at bounding box center [756, 338] width 170 height 170
drag, startPoint x: 966, startPoint y: 250, endPoint x: 946, endPoint y: 245, distance: 20.6
click at [966, 251] on icon "button" at bounding box center [968, 248] width 10 height 10
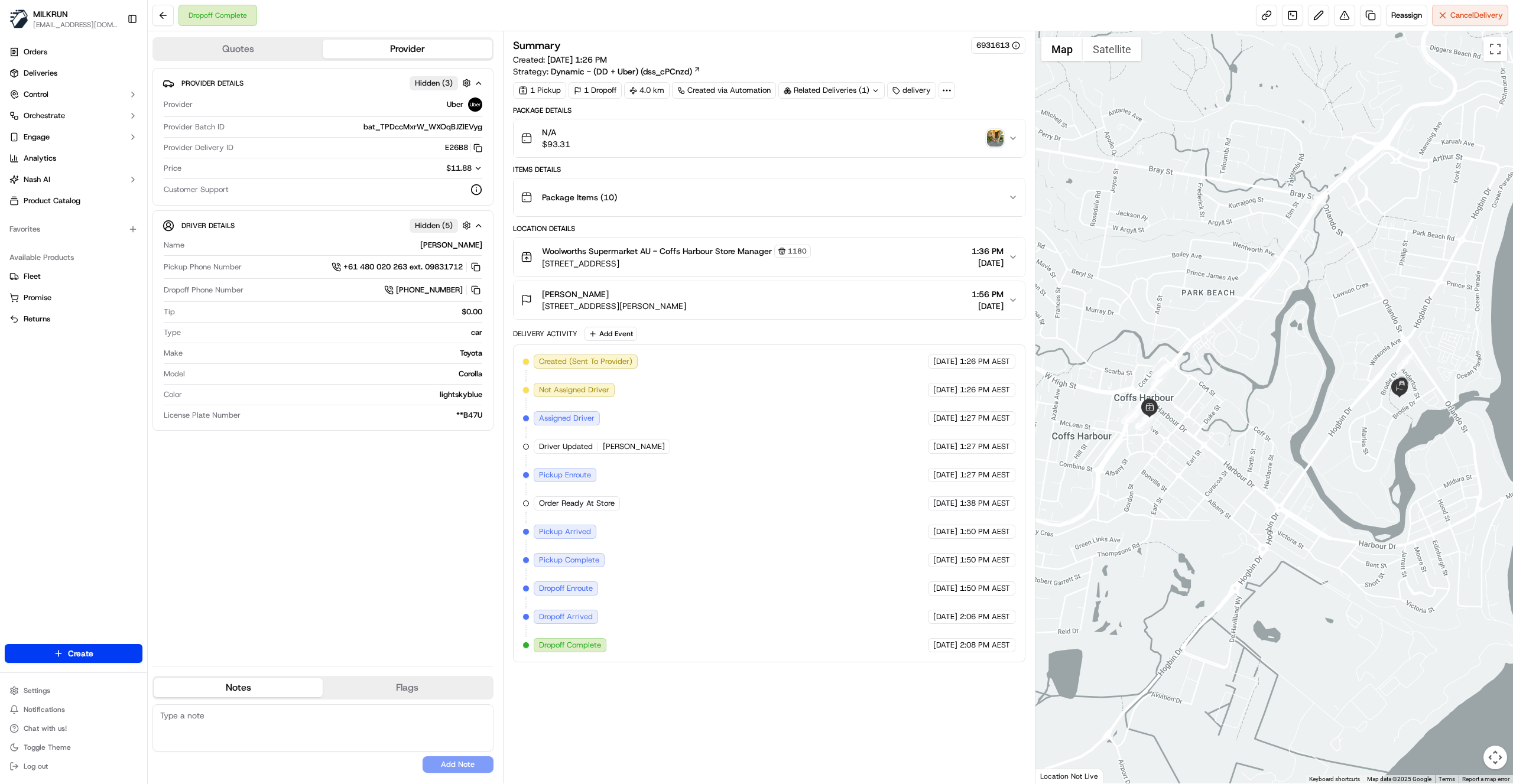
click at [422, 555] on div "Provider Details Hidden ( 3 ) Provider Uber Provider Batch ID bat_TPDccMxrW_WXO…" at bounding box center [323, 362] width 341 height 588
click at [1371, 17] on link at bounding box center [1370, 15] width 21 height 21
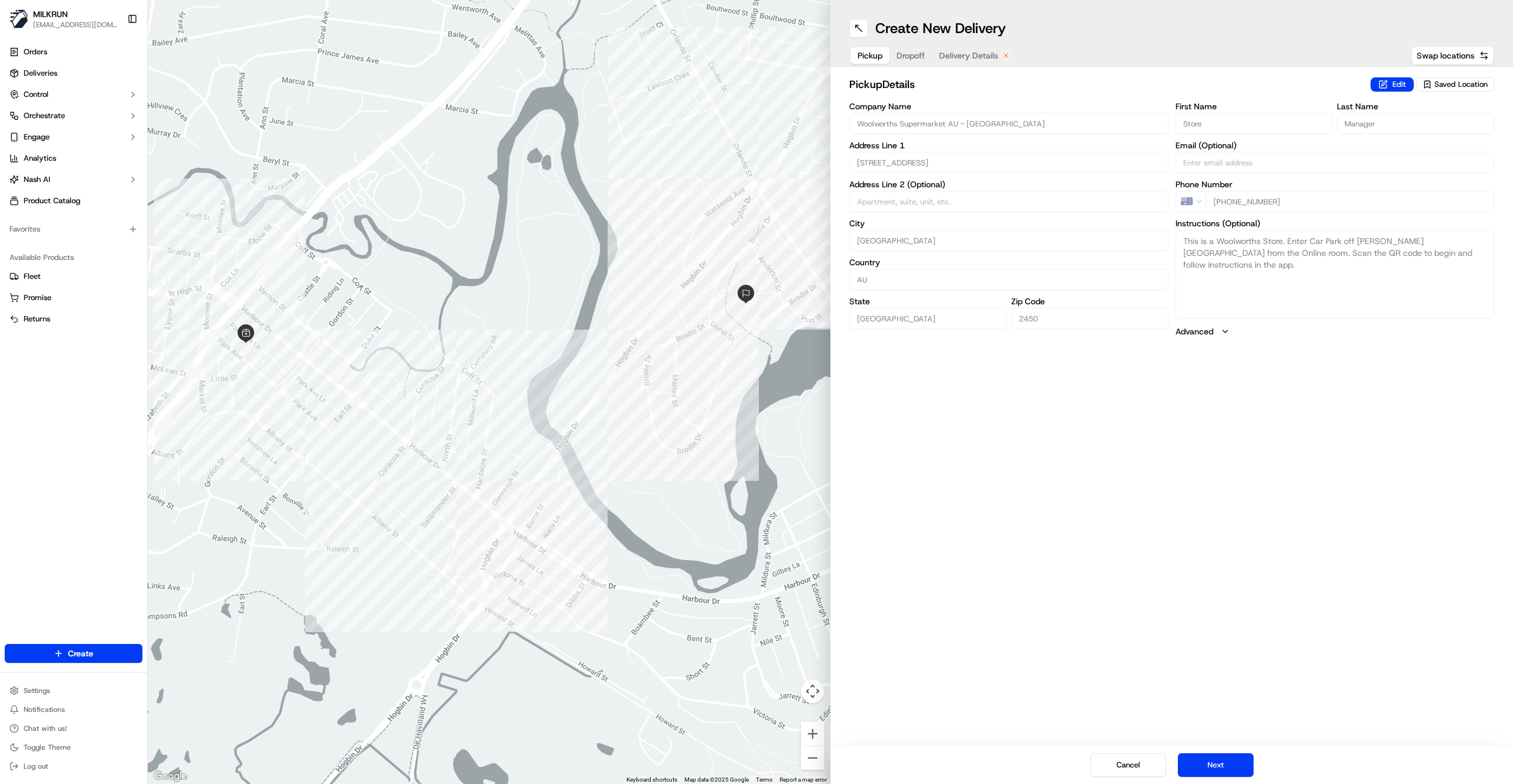
click at [949, 51] on span "Delivery Details" at bounding box center [968, 55] width 59 height 11
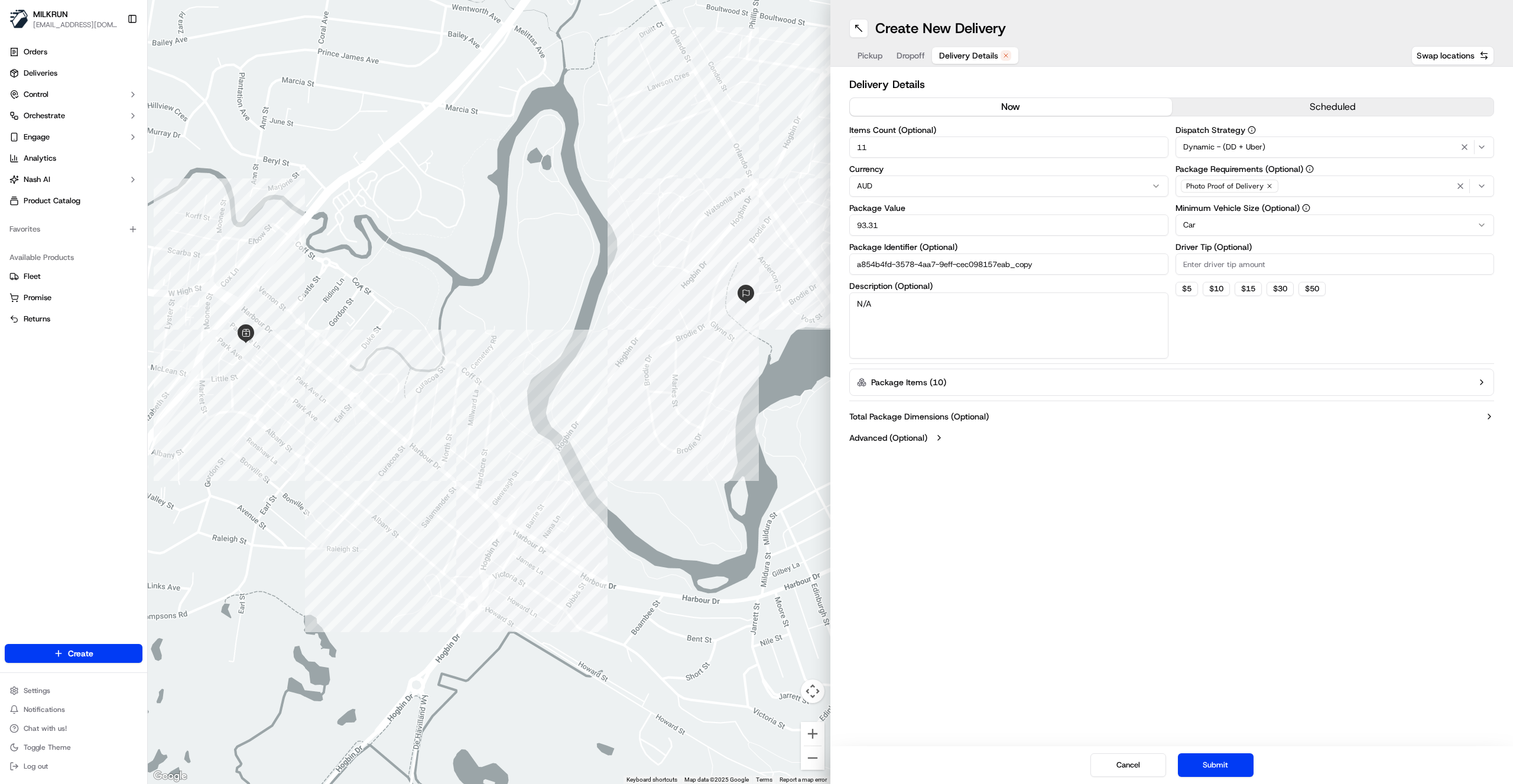
click at [1008, 107] on button "now" at bounding box center [1010, 107] width 322 height 18
click at [1238, 771] on button "Submit" at bounding box center [1215, 765] width 76 height 24
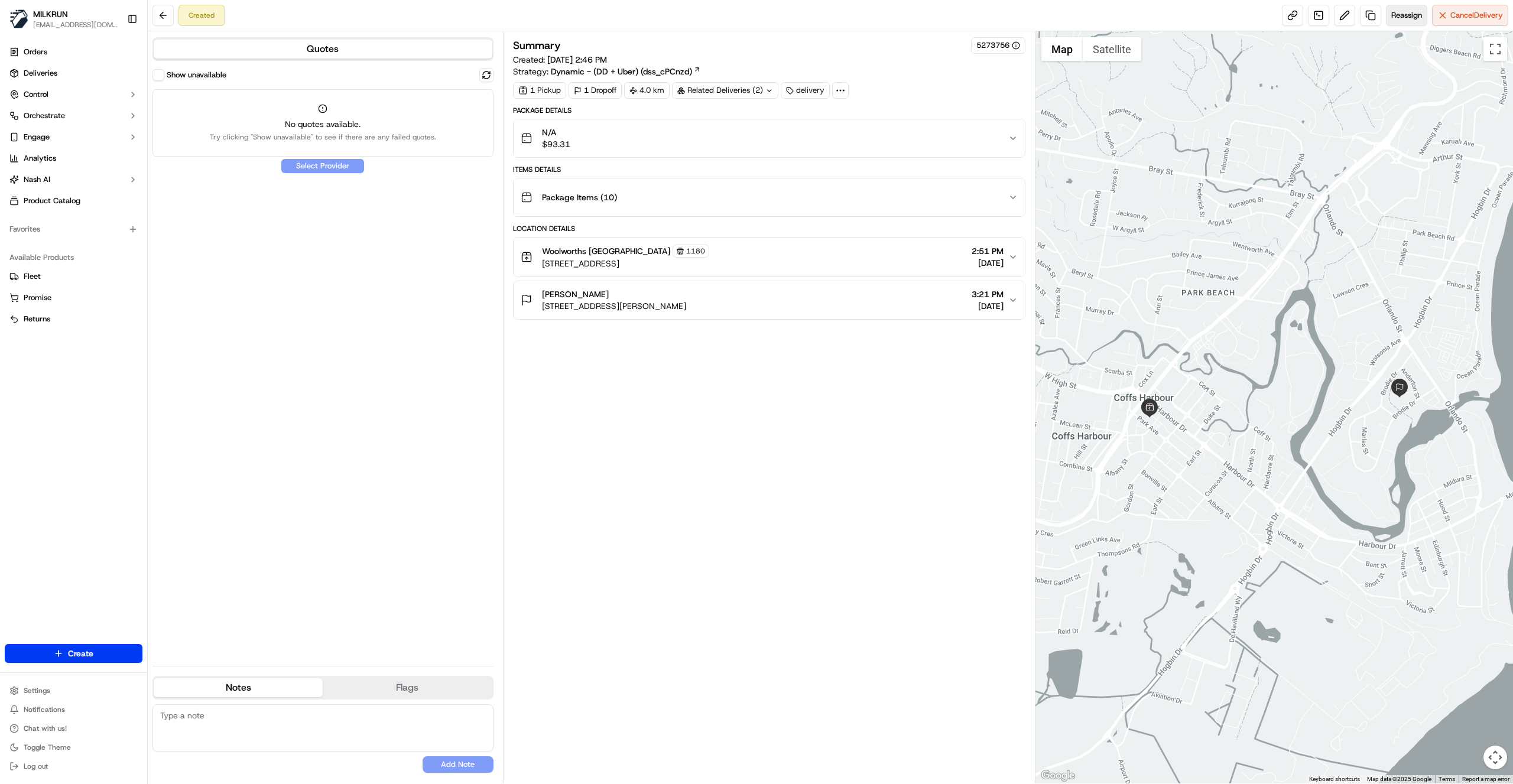
click at [1398, 16] on span "Reassign" at bounding box center [1405, 15] width 31 height 11
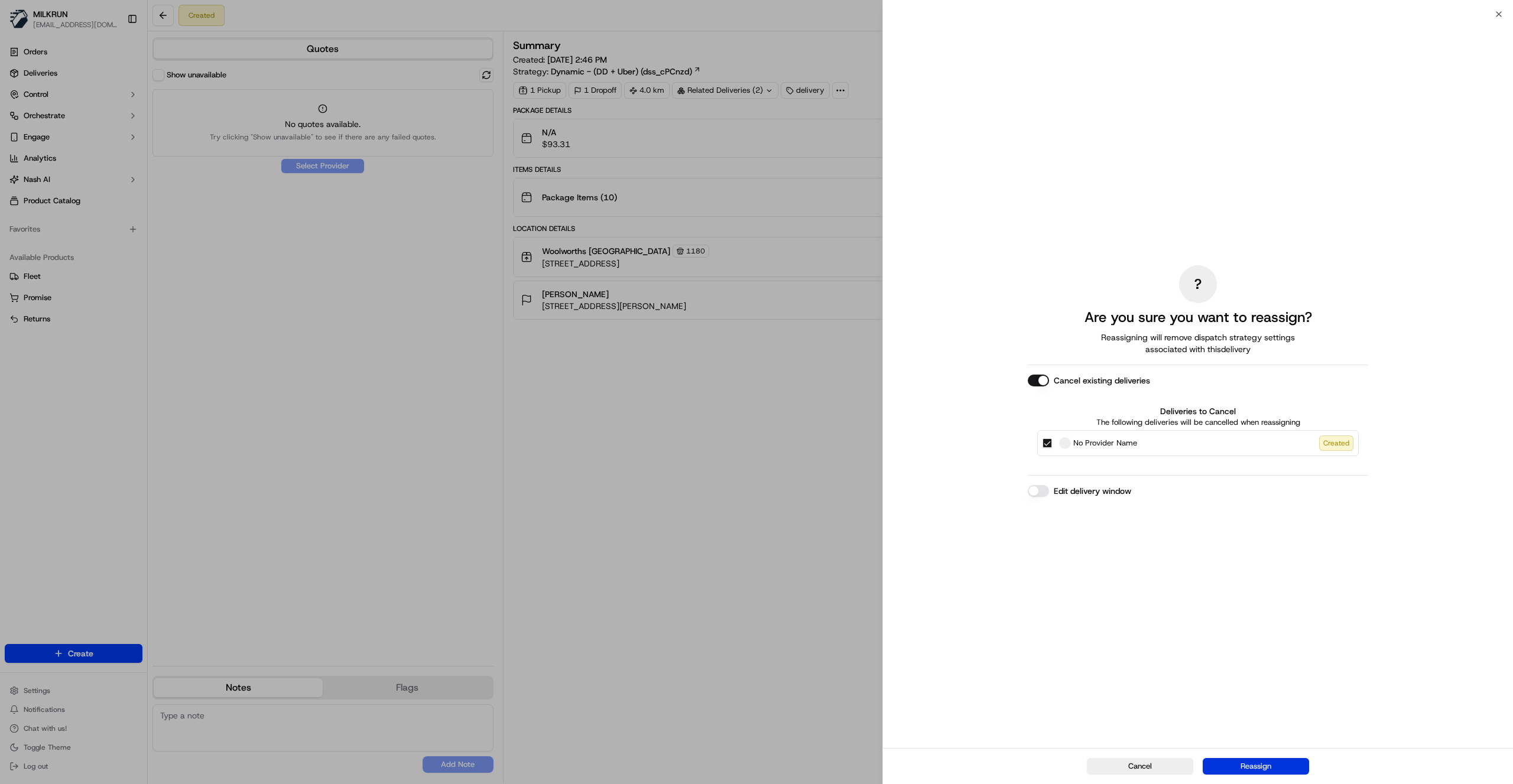
click at [1275, 766] on button "Reassign" at bounding box center [1256, 766] width 107 height 17
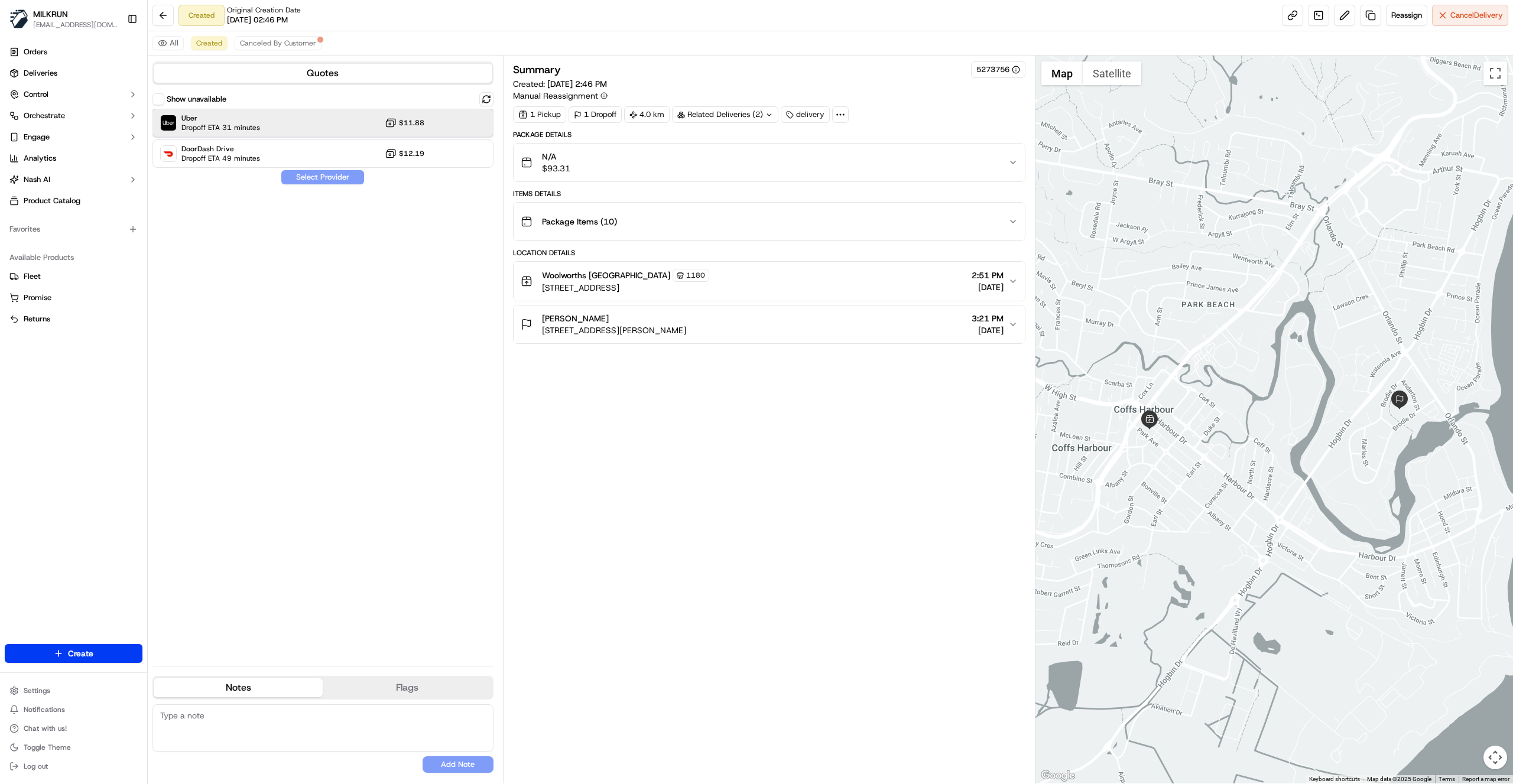
click at [455, 115] on div "Uber Dropoff ETA 31 minutes $11.88" at bounding box center [323, 122] width 341 height 28
click at [326, 178] on button "Assign Provider" at bounding box center [323, 177] width 84 height 14
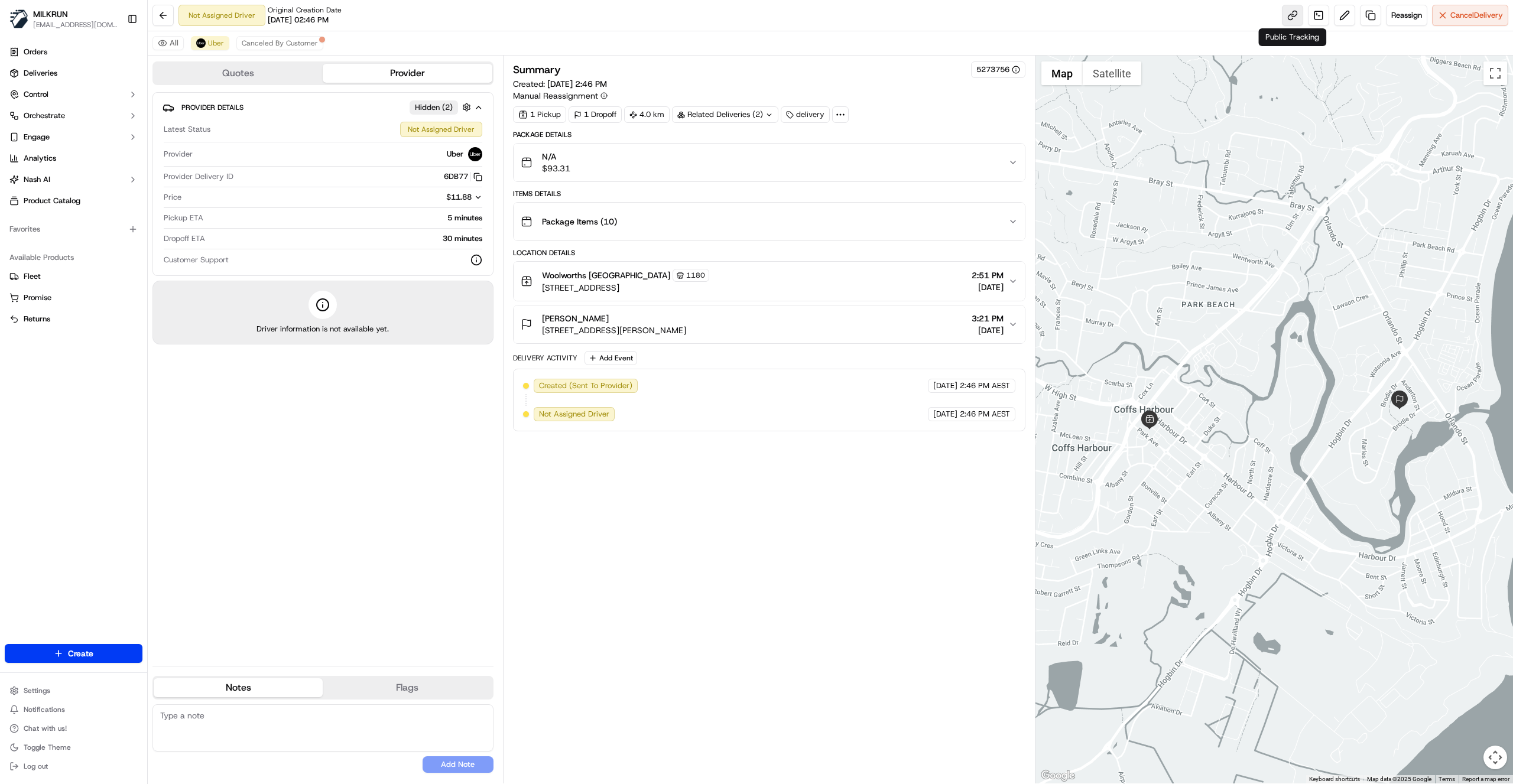
click at [1294, 15] on link at bounding box center [1292, 15] width 21 height 21
